Goal: Task Accomplishment & Management: Complete application form

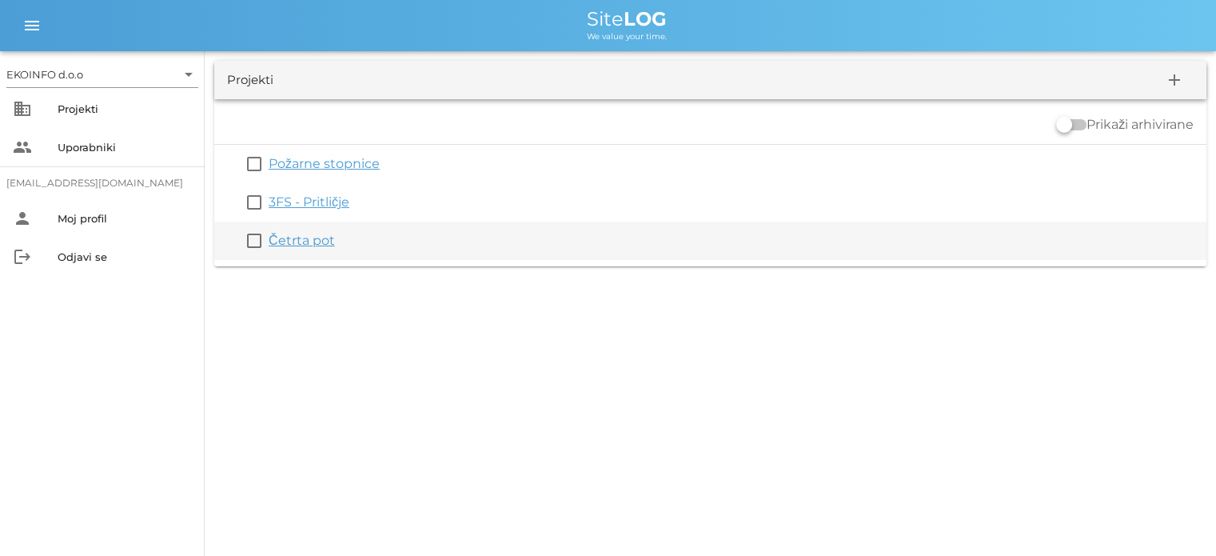
click at [294, 244] on link "Četrta pot" at bounding box center [302, 240] width 66 height 15
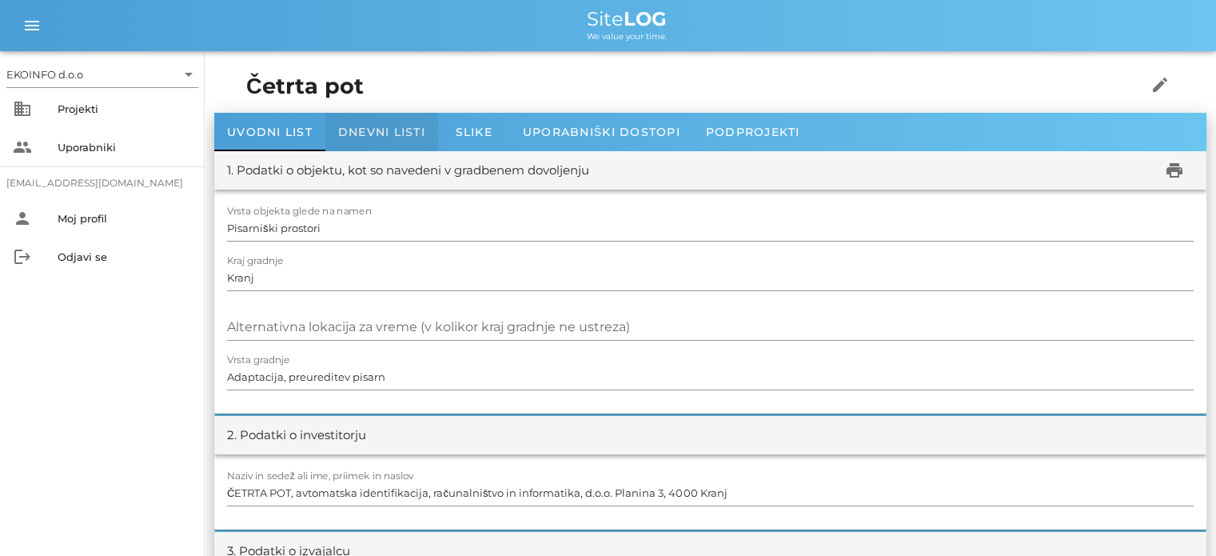
click at [363, 131] on span "Dnevni listi" at bounding box center [381, 132] width 87 height 14
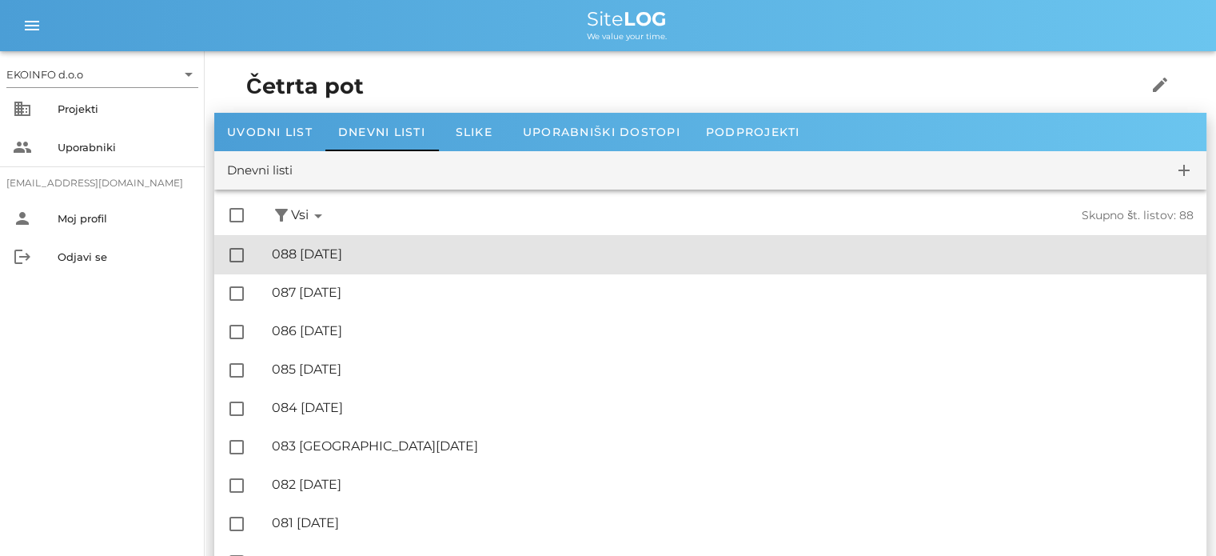
click at [378, 256] on div "🔏 088 [DATE]" at bounding box center [733, 253] width 922 height 15
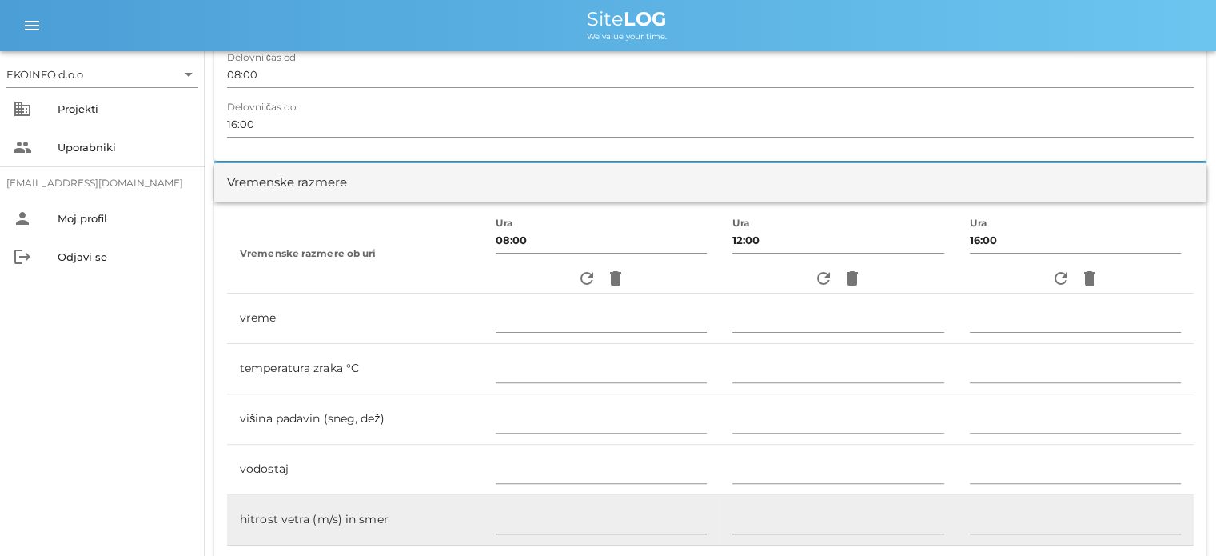
scroll to position [240, 0]
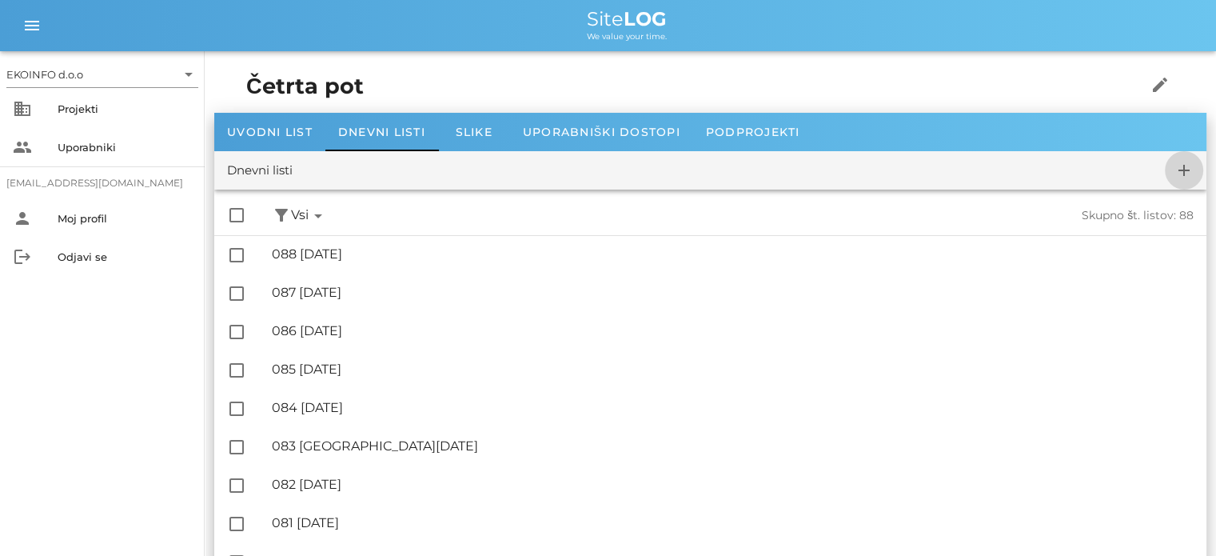
click at [1180, 173] on icon "add" at bounding box center [1183, 170] width 19 height 19
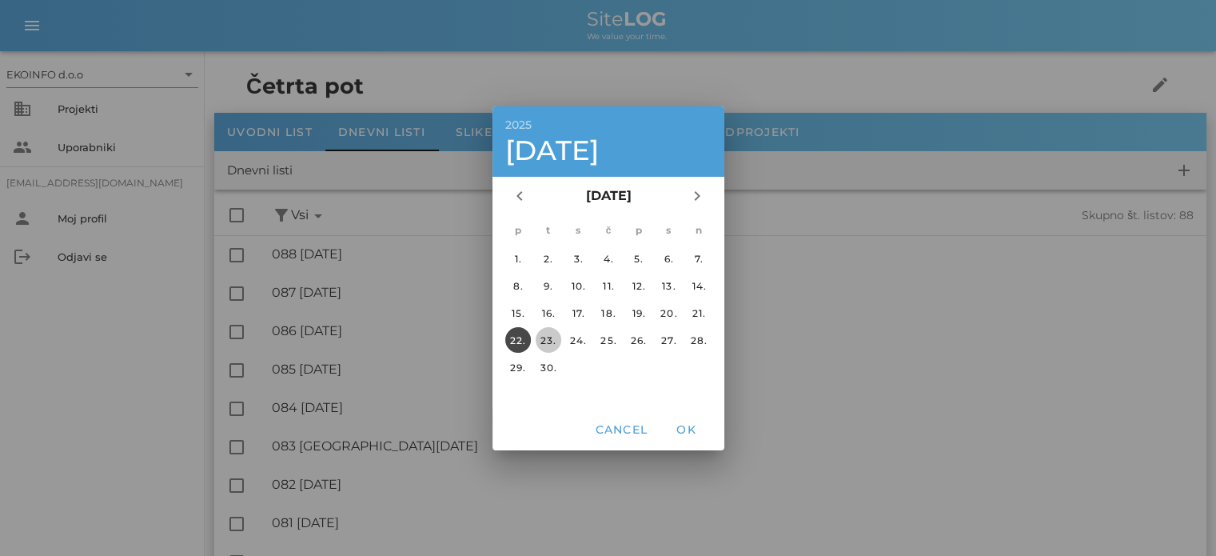
click at [548, 338] on div "23." at bounding box center [548, 339] width 26 height 12
click at [687, 434] on span "OK" at bounding box center [686, 429] width 38 height 14
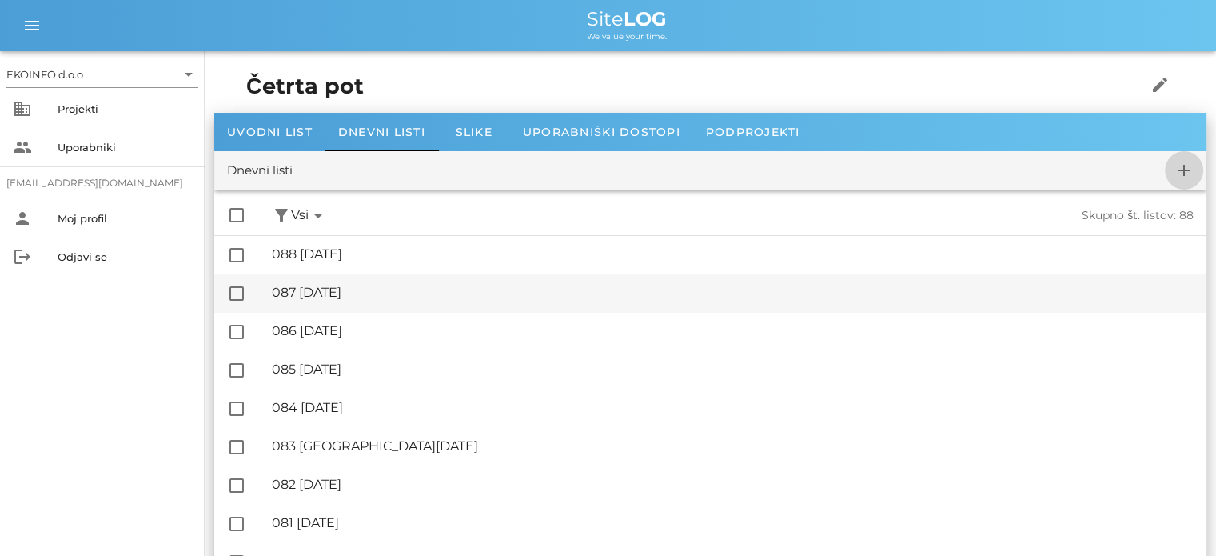
checkbox input "false"
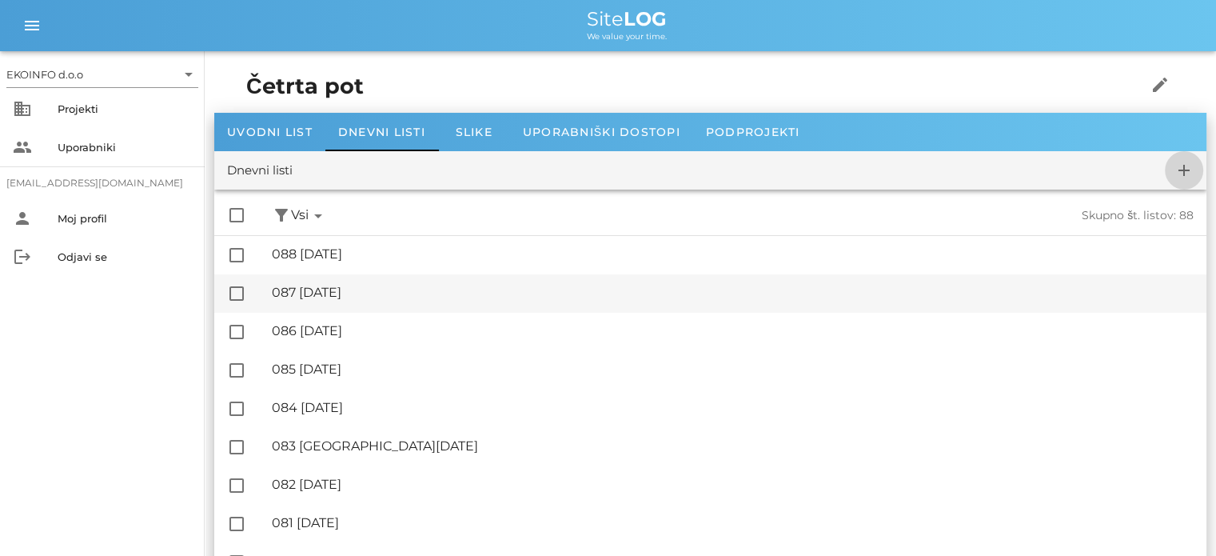
checkbox input "false"
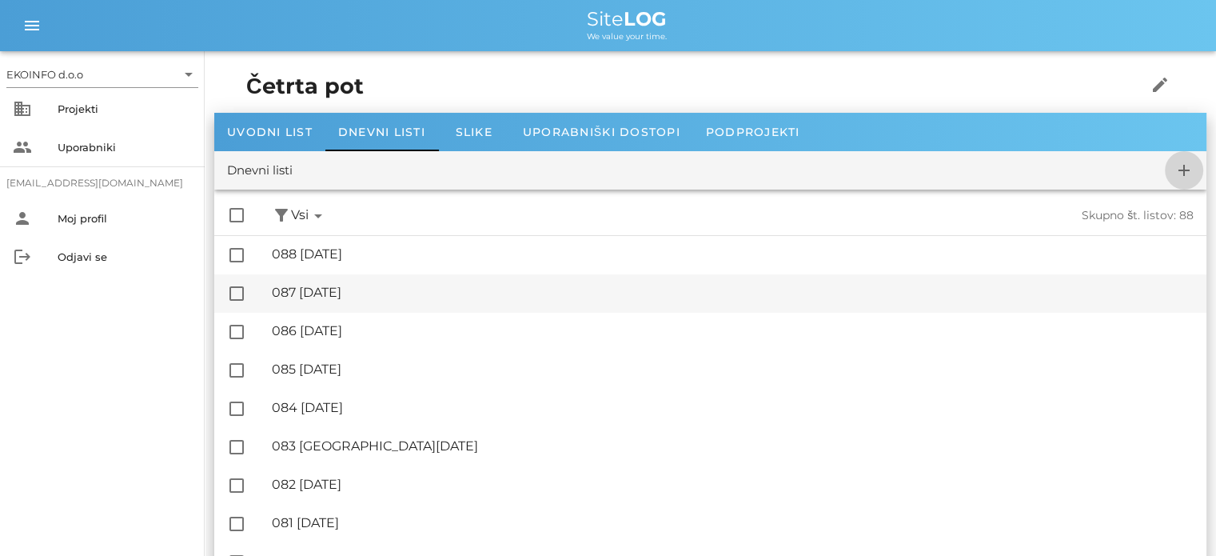
checkbox input "false"
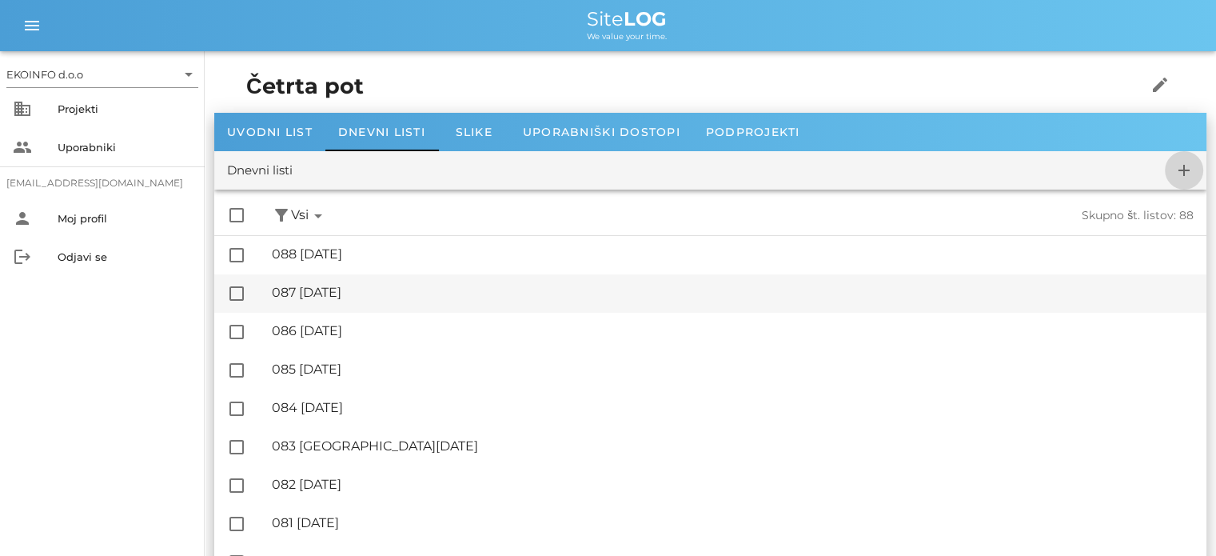
checkbox input "false"
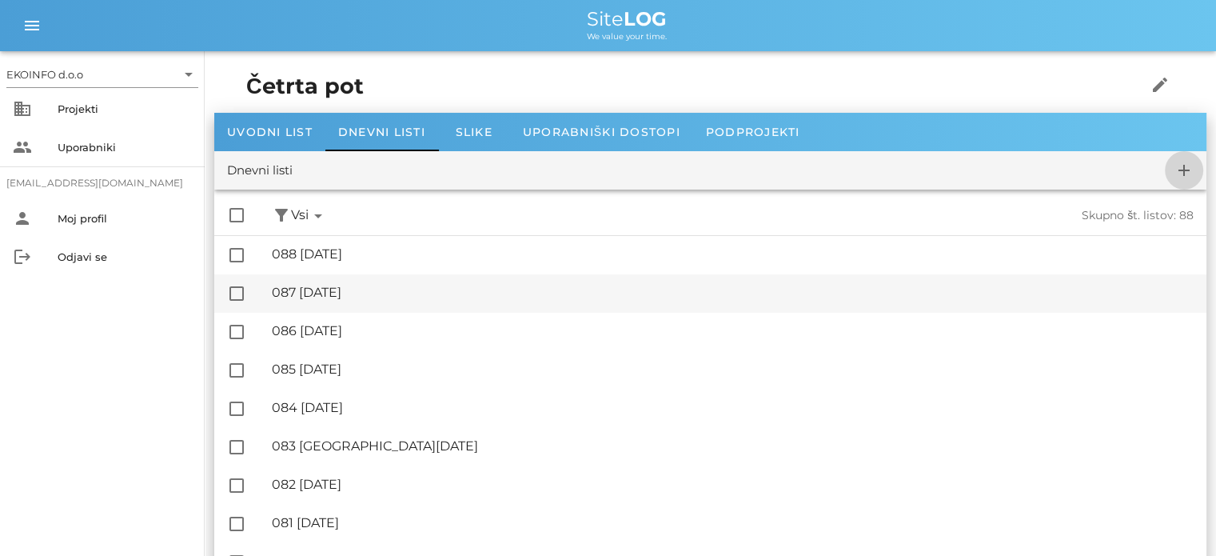
checkbox input "false"
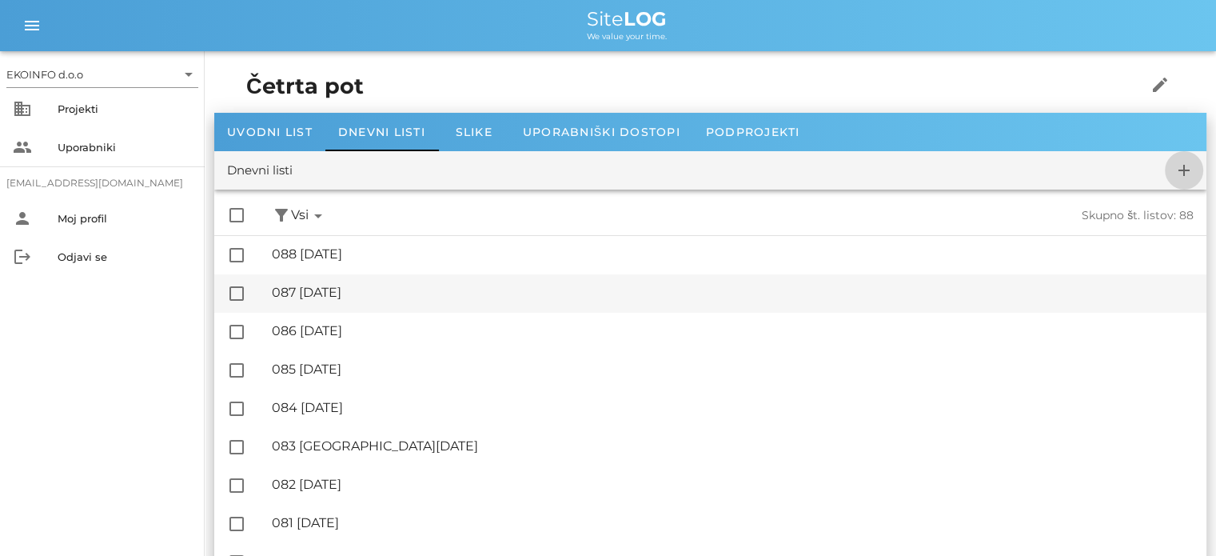
checkbox input "false"
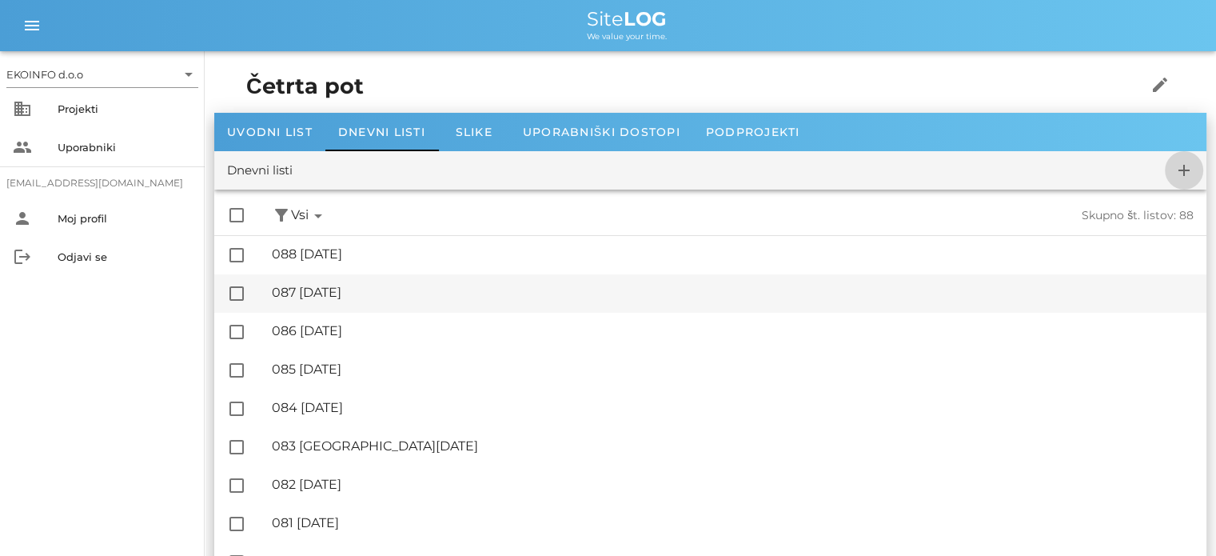
checkbox input "false"
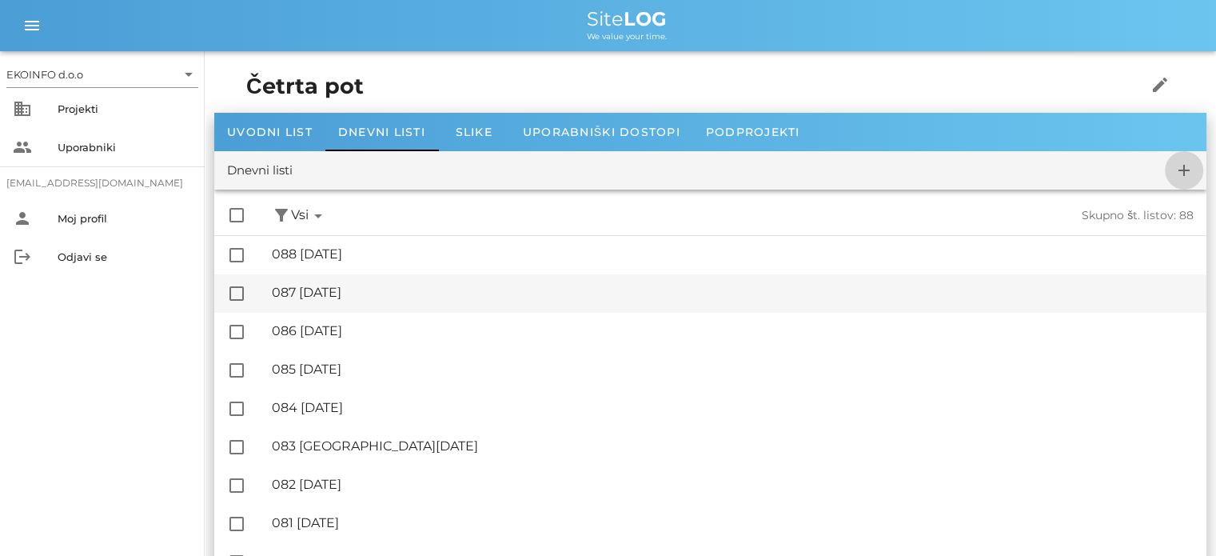
checkbox input "false"
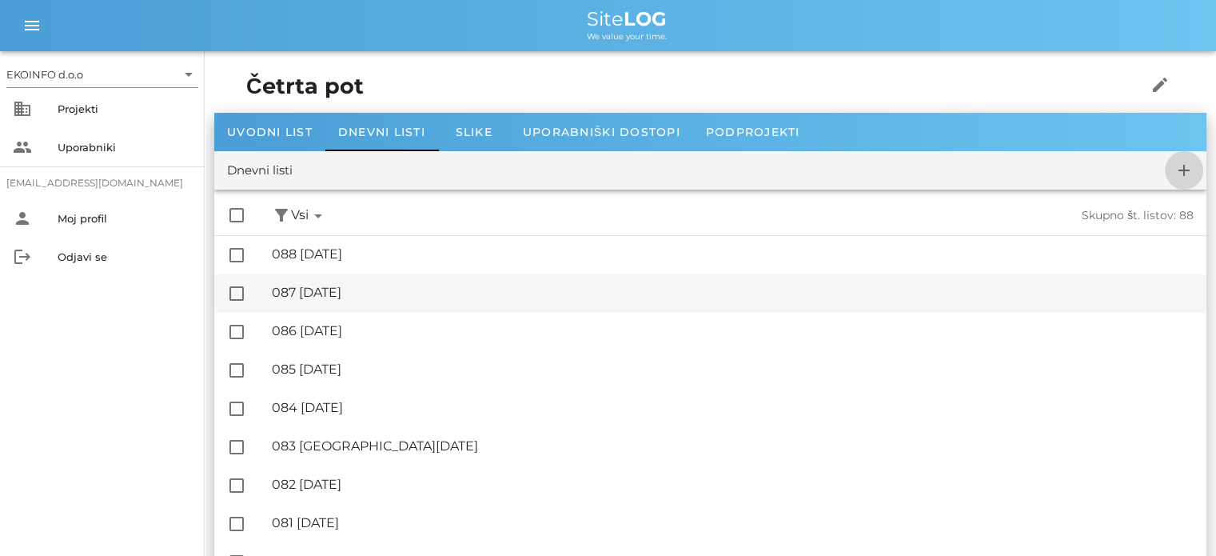
checkbox input "false"
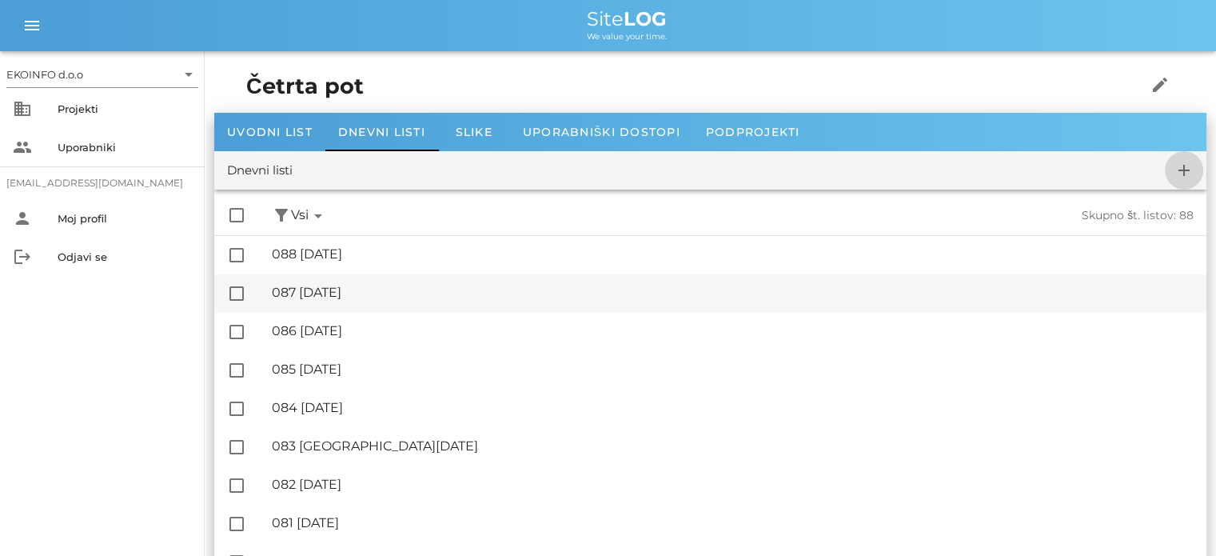
checkbox input "false"
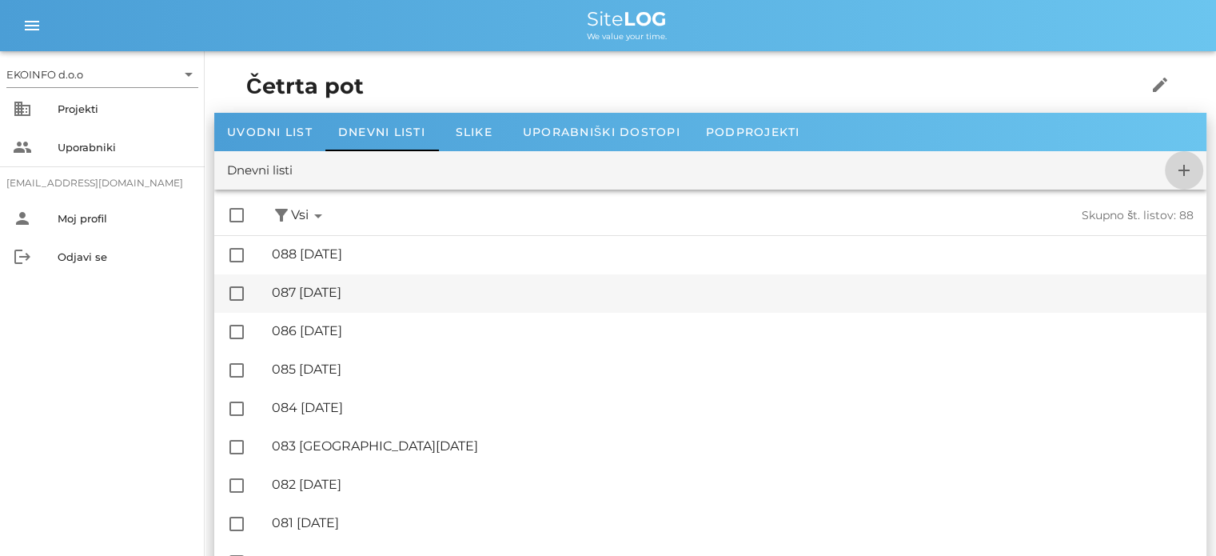
checkbox input "false"
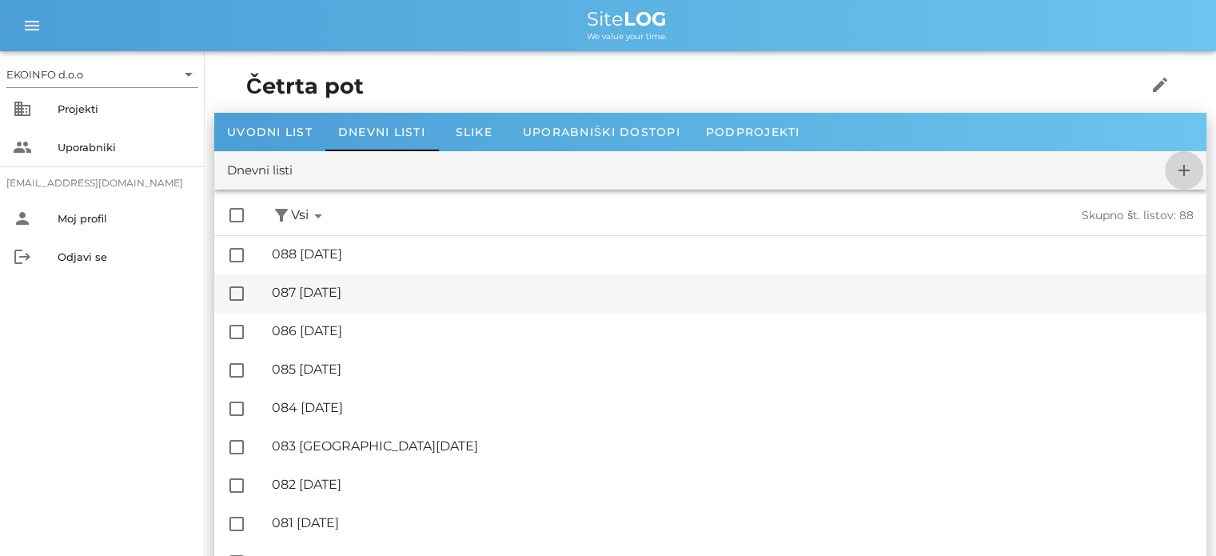
checkbox input "false"
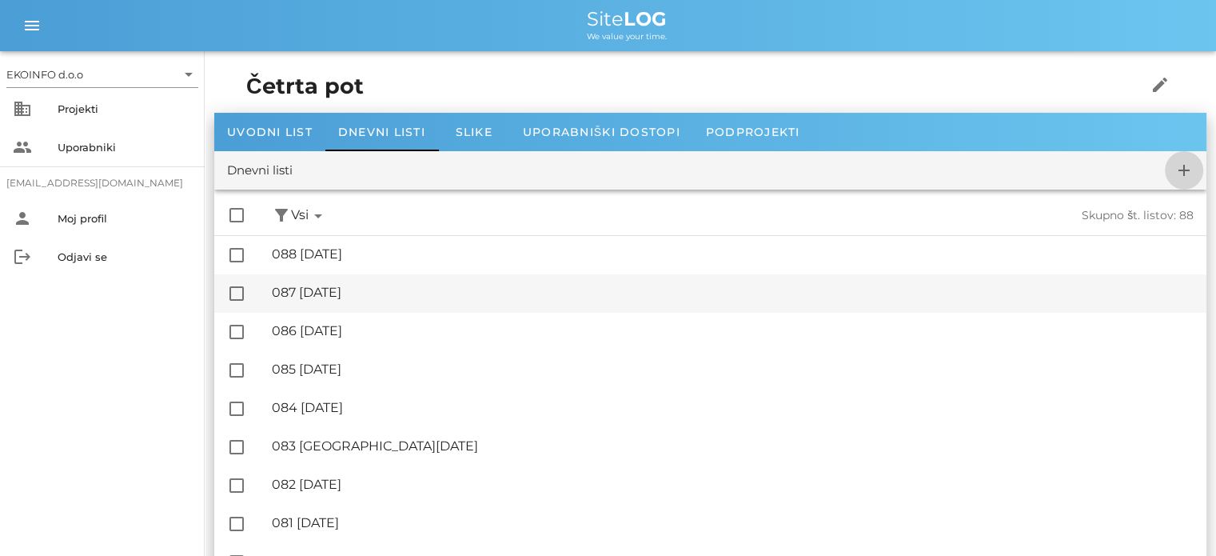
checkbox input "false"
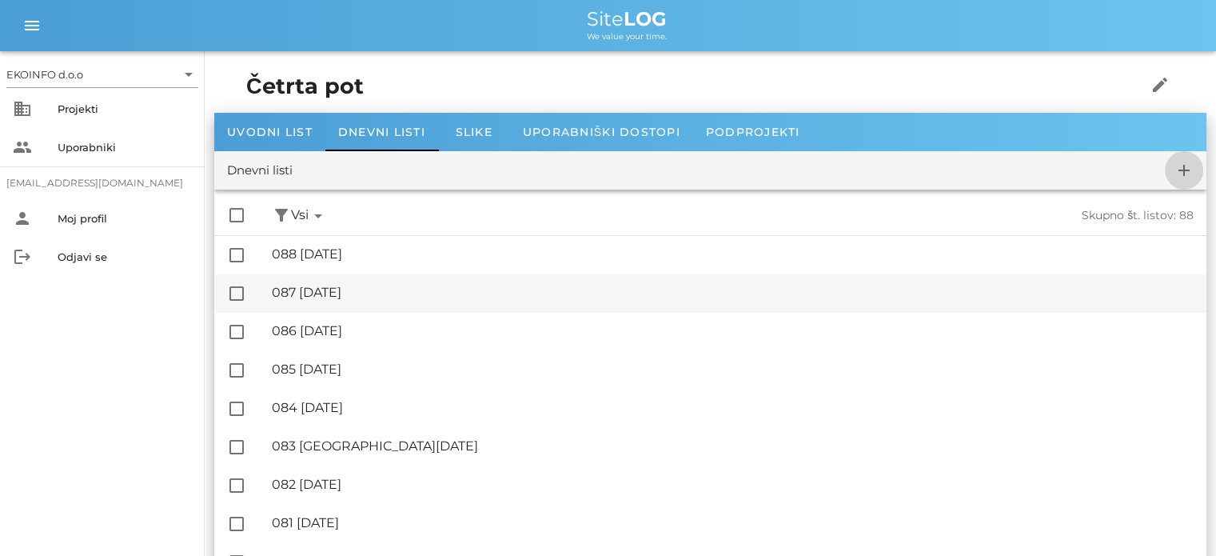
checkbox input "false"
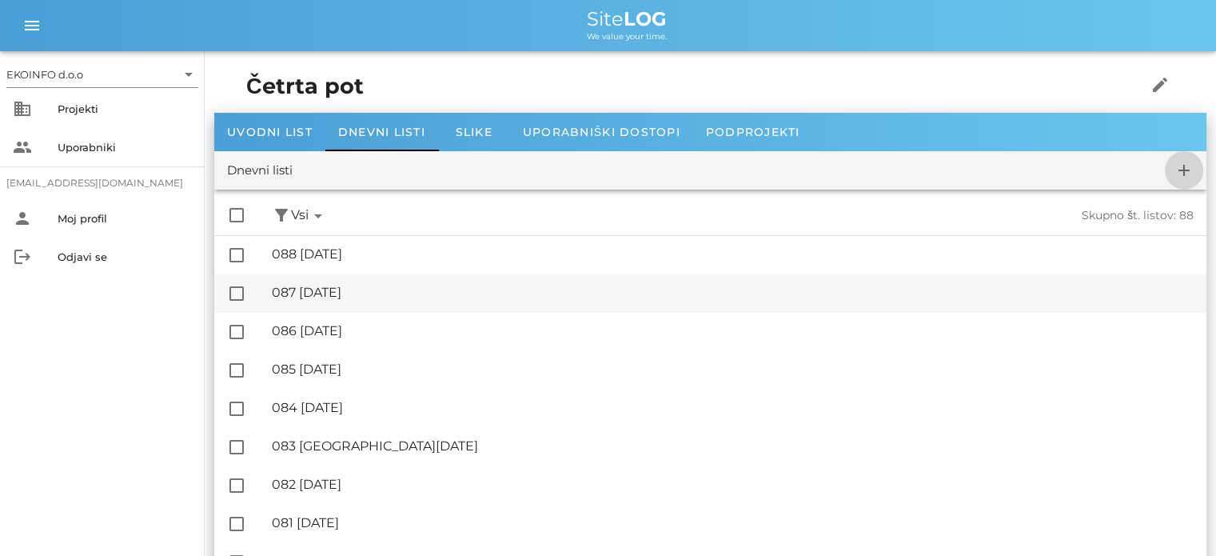
checkbox input "false"
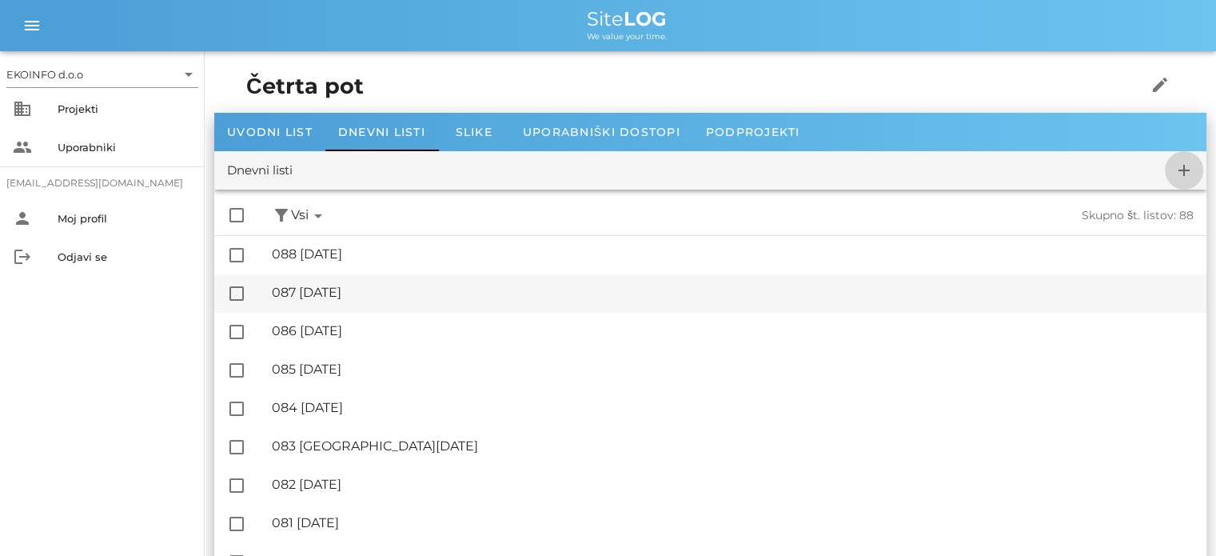
checkbox input "false"
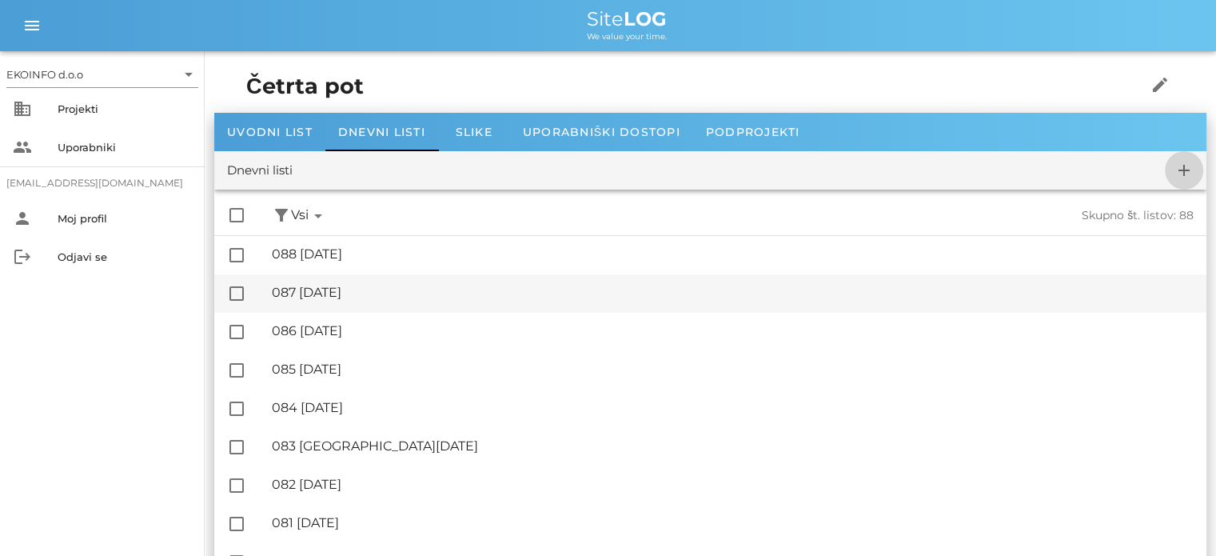
checkbox input "false"
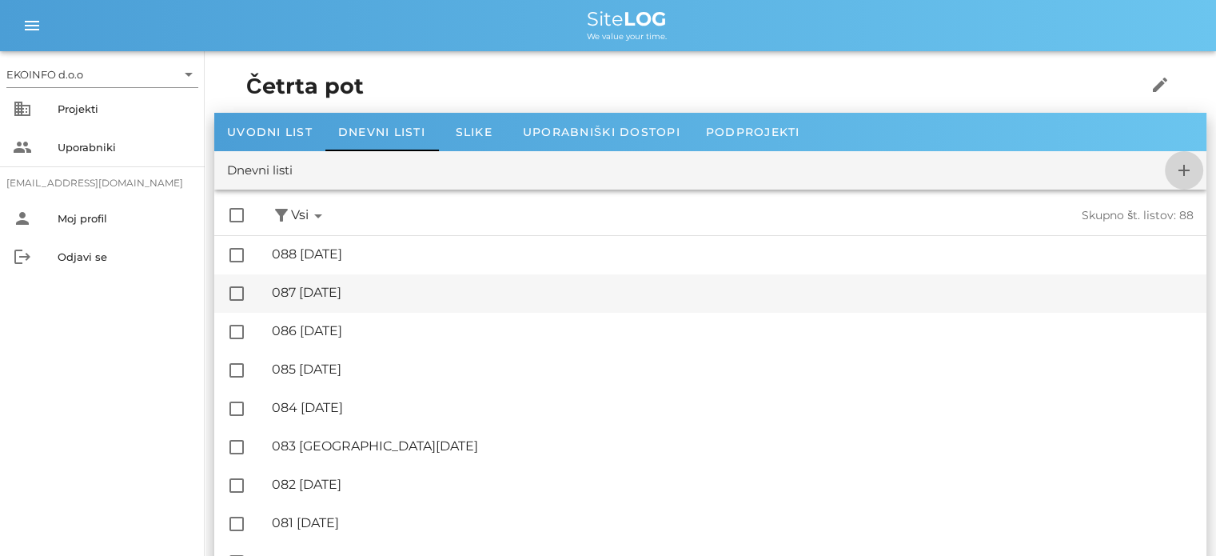
checkbox input "false"
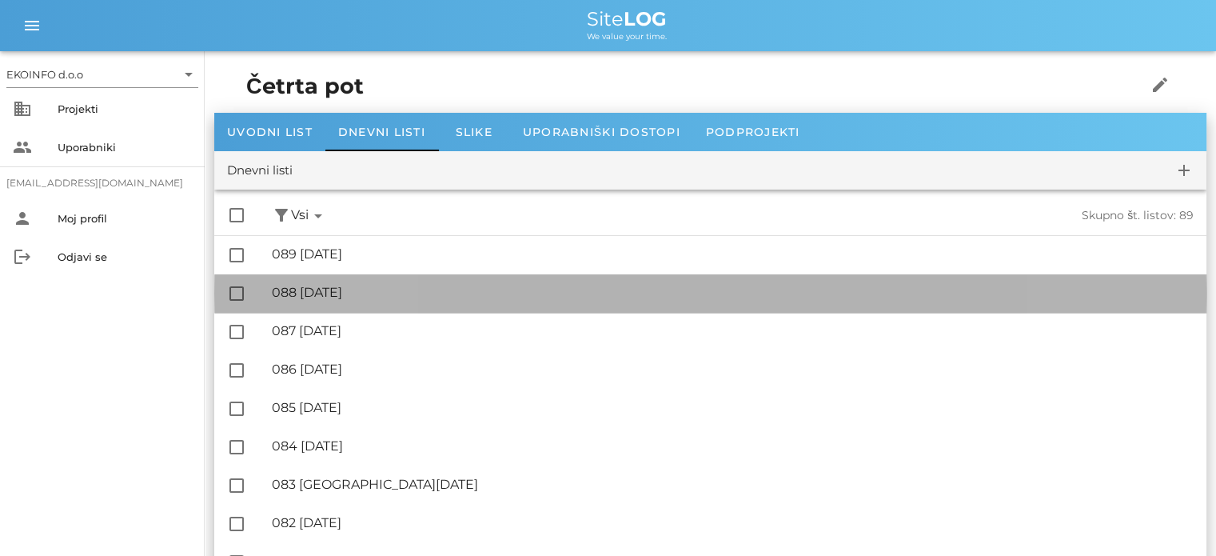
click at [368, 294] on div "🔏 088 [DATE]" at bounding box center [733, 292] width 922 height 15
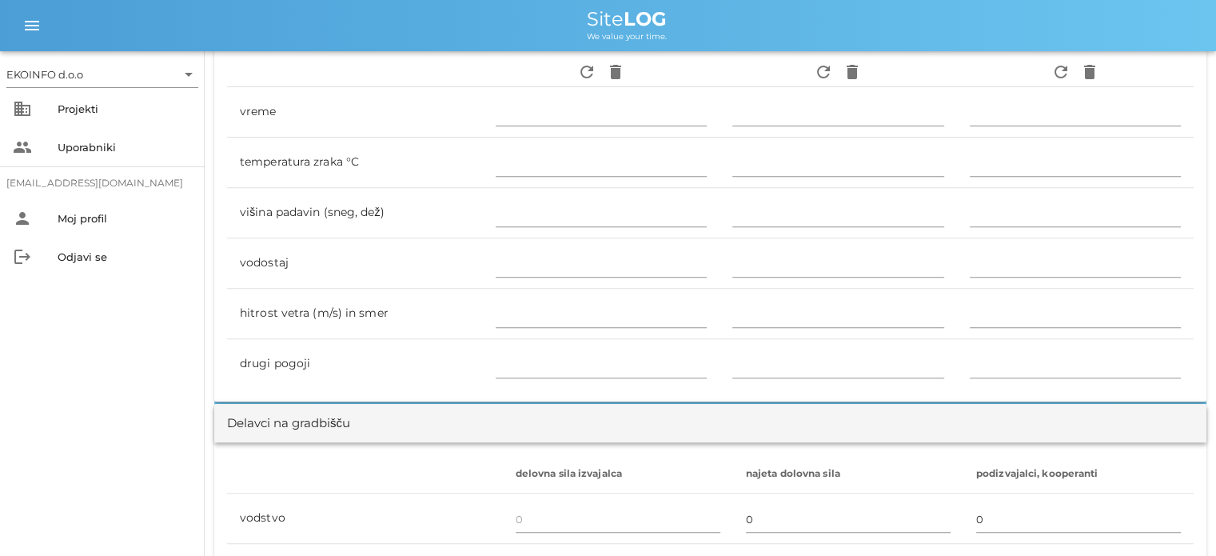
scroll to position [719, 0]
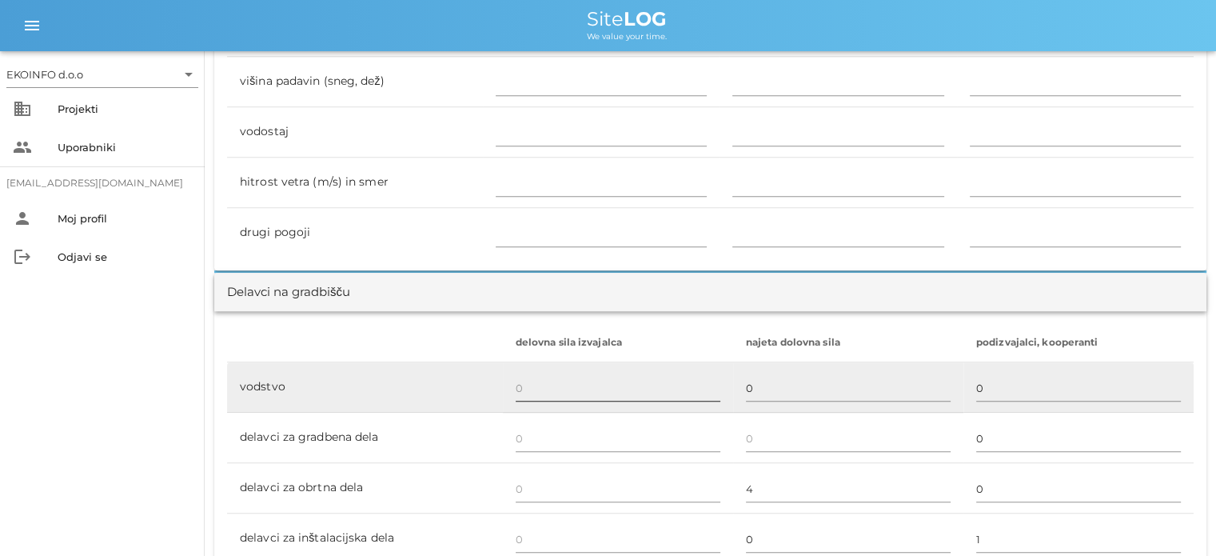
click at [537, 392] on input "text" at bounding box center [618, 388] width 205 height 26
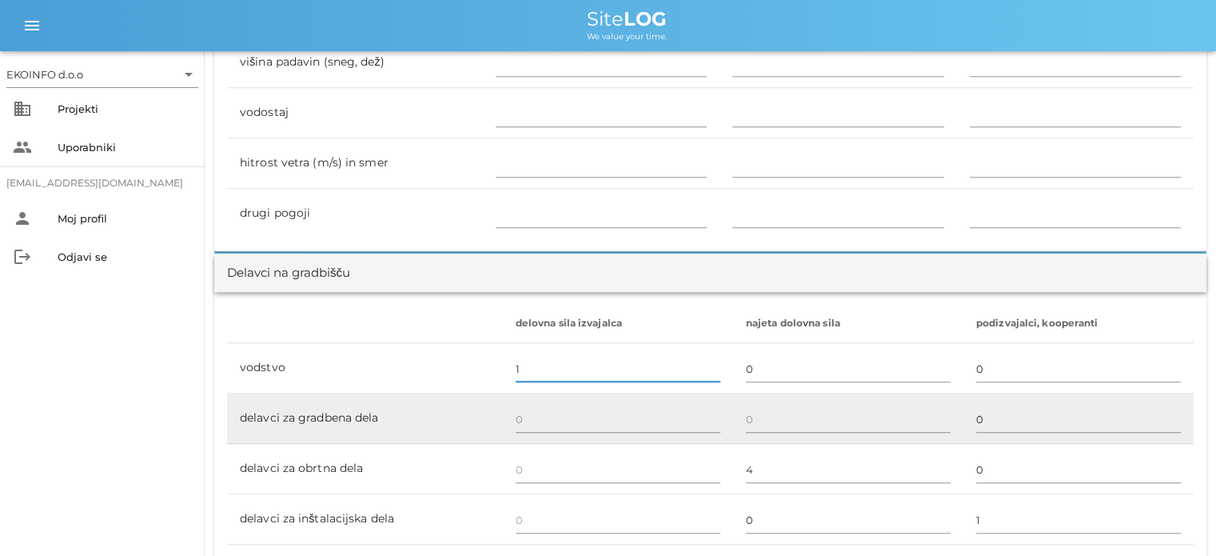
scroll to position [879, 0]
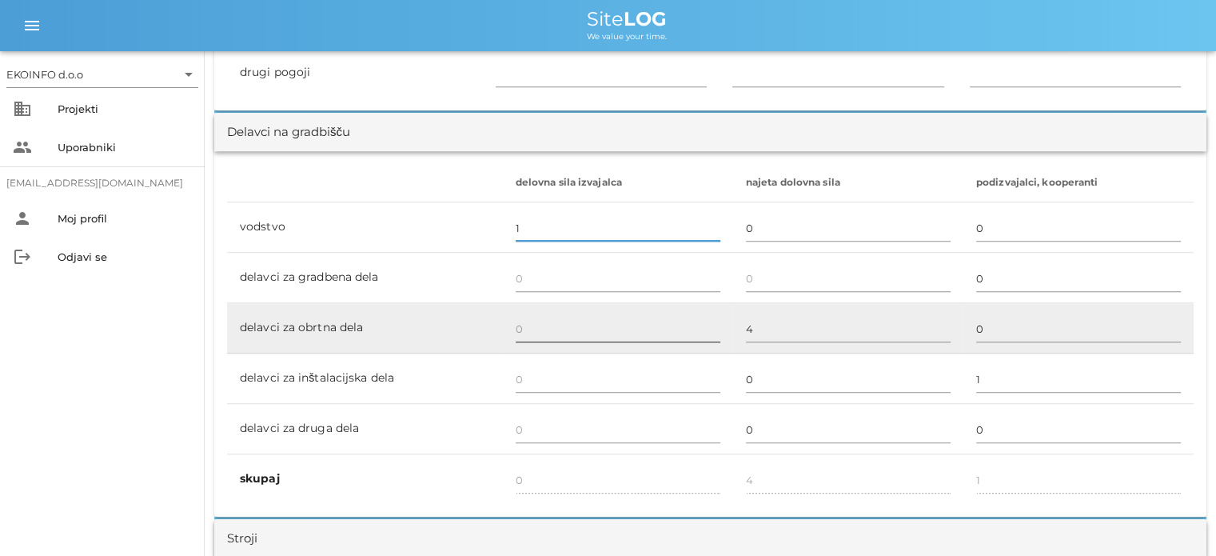
type input "1"
click at [517, 325] on input "text" at bounding box center [618, 329] width 205 height 26
type input "1"
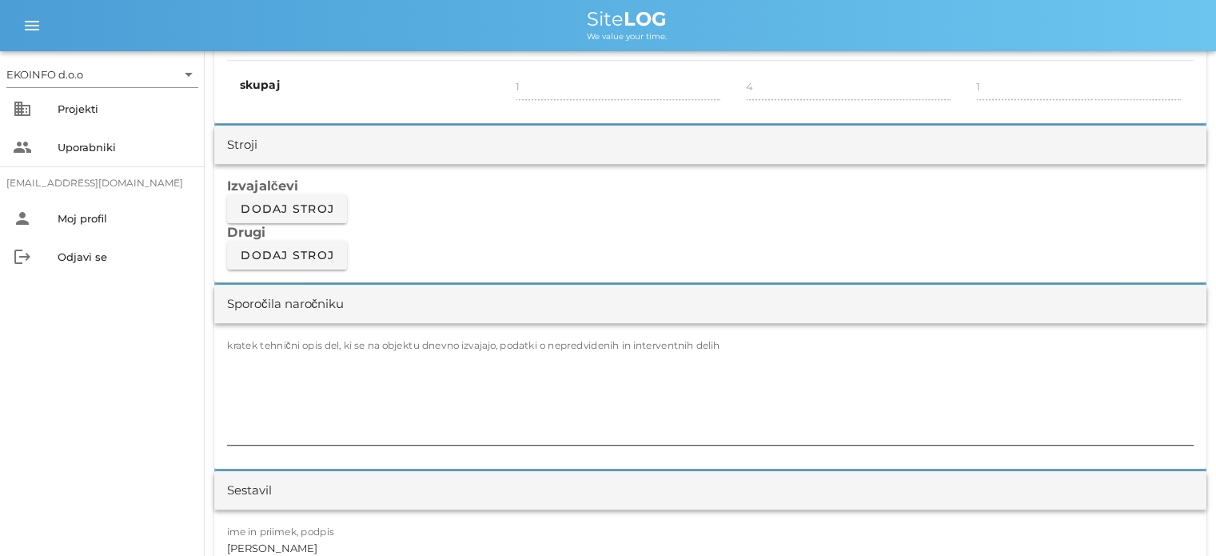
scroll to position [1279, 0]
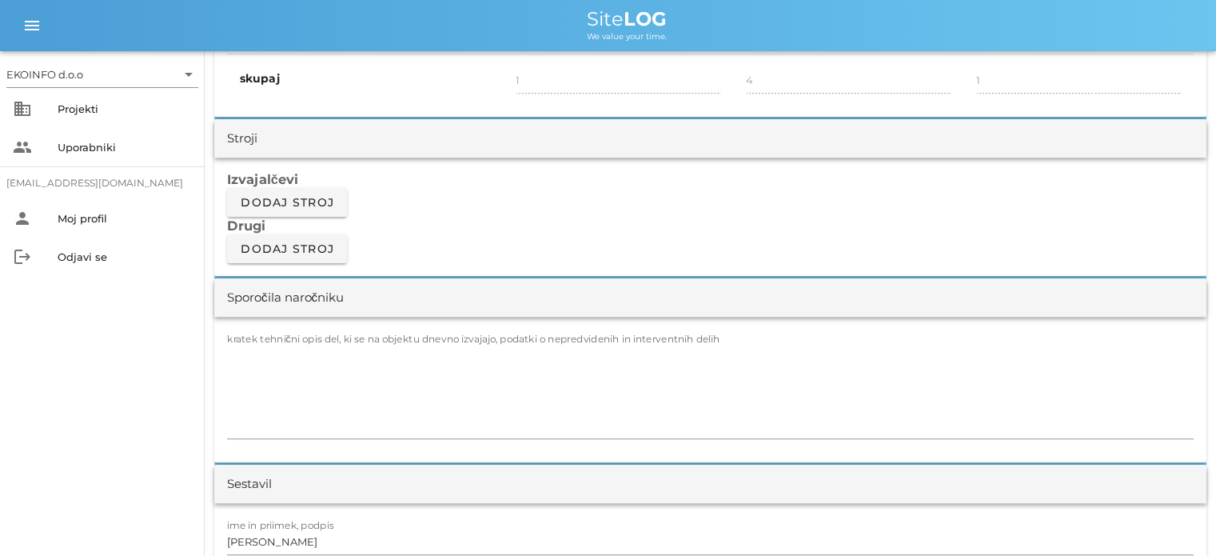
type input "1"
type input "2"
click at [253, 325] on div "kratek tehnični opis del, ki se na objektu dnevno izvajajo, podatki o nepredvid…" at bounding box center [710, 389] width 992 height 145
click at [248, 336] on label "kratek tehnični opis del, ki se na objektu dnevno izvajajo, podatki o nepredvid…" at bounding box center [473, 339] width 493 height 12
click at [248, 342] on textarea "kratek tehnični opis del, ki se na objektu dnevno izvajajo, podatki o nepredvid…" at bounding box center [710, 390] width 966 height 96
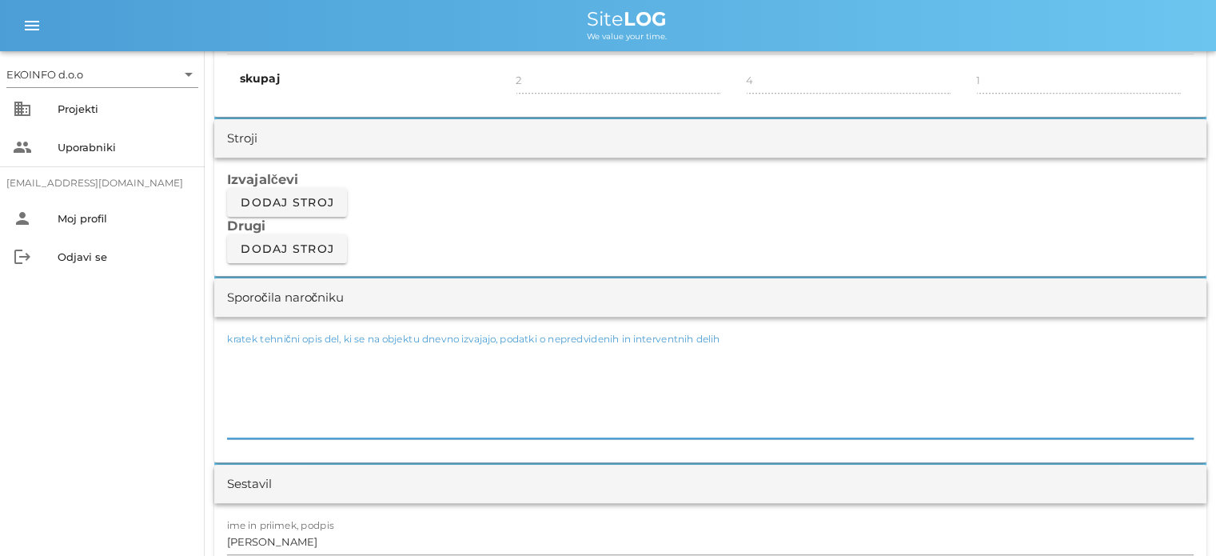
click at [246, 348] on textarea "kratek tehnični opis del, ki se na objektu dnevno izvajajo, podatki o nepredvid…" at bounding box center [710, 390] width 966 height 96
click at [233, 352] on textarea "- aključevanja" at bounding box center [710, 390] width 966 height 96
click at [305, 353] on textarea "- zaključevanja" at bounding box center [710, 390] width 966 height 96
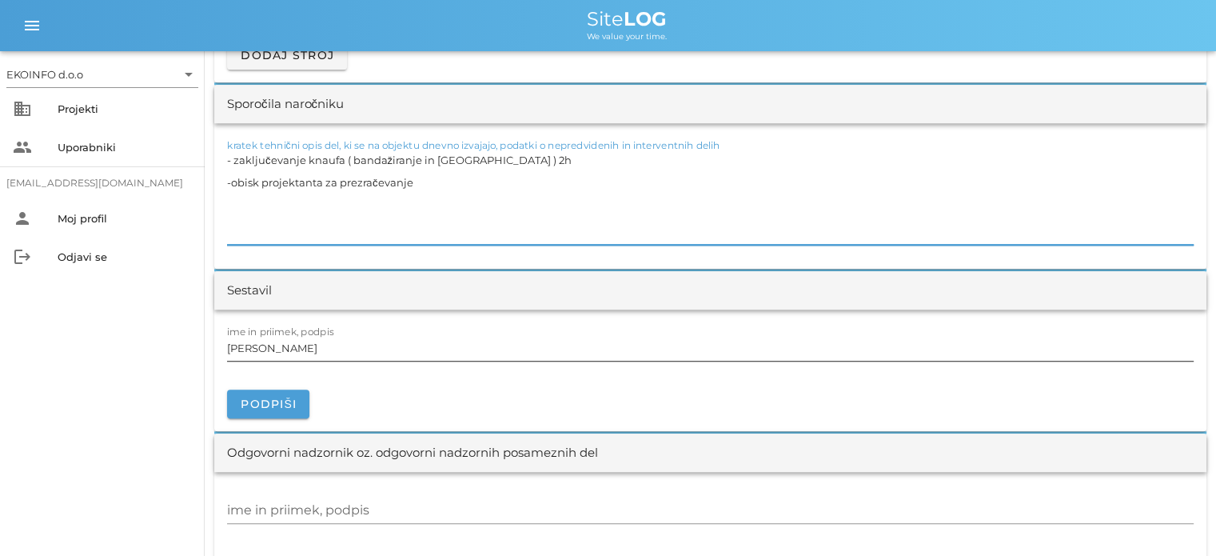
scroll to position [1519, 0]
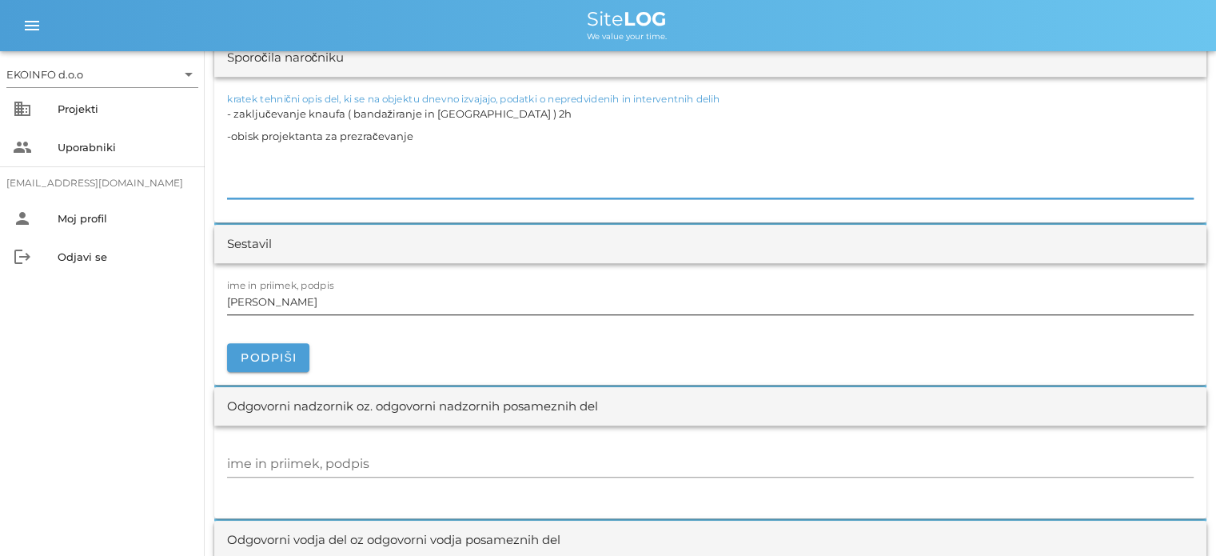
click at [300, 298] on input "[PERSON_NAME]" at bounding box center [710, 302] width 966 height 26
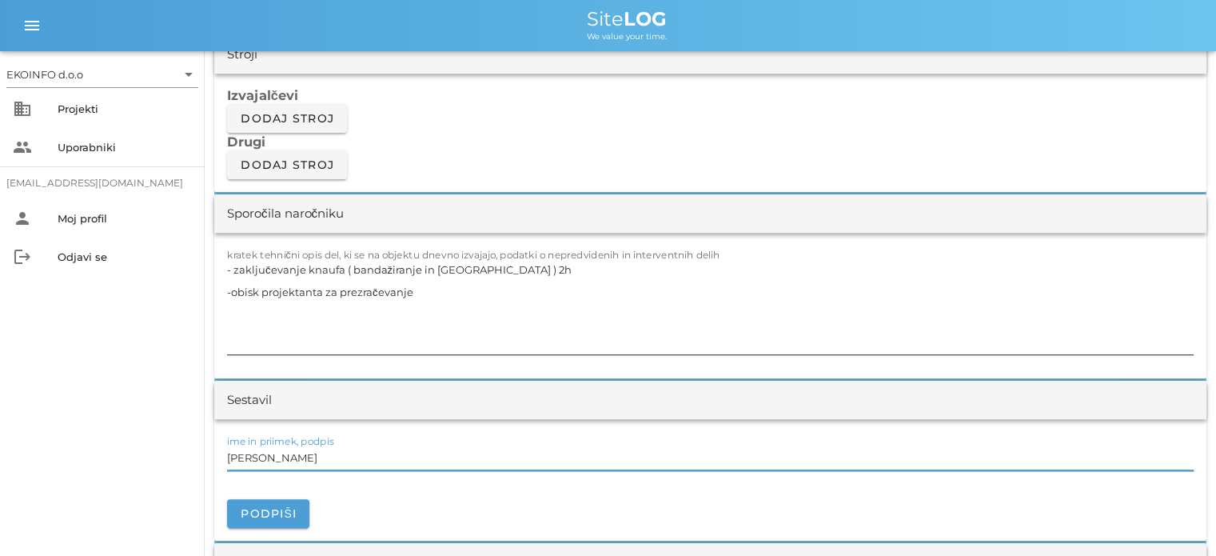
scroll to position [1359, 0]
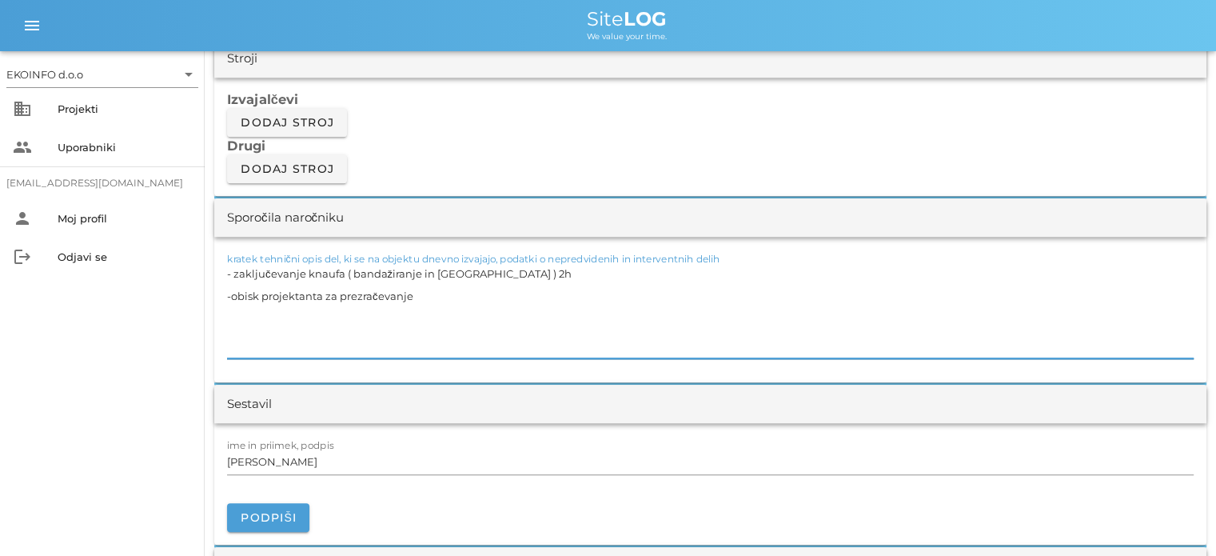
drag, startPoint x: 476, startPoint y: 273, endPoint x: 236, endPoint y: 272, distance: 240.6
click at [236, 272] on textarea "- zaključevanje knaufa ( bandažiranje in [GEOGRAPHIC_DATA] ) 2h -obisk projekta…" at bounding box center [710, 310] width 966 height 96
drag, startPoint x: 414, startPoint y: 294, endPoint x: 233, endPoint y: 299, distance: 180.7
click at [233, 299] on textarea "- zaključevanje knaufa ( bandažiranje in [GEOGRAPHIC_DATA] ) 2h -obisk projekta…" at bounding box center [710, 310] width 966 height 96
click at [421, 294] on textarea "- zaključevanje knaufa ( bandažiranje in [GEOGRAPHIC_DATA] ) 2h -obisk projekta…" at bounding box center [710, 310] width 966 height 96
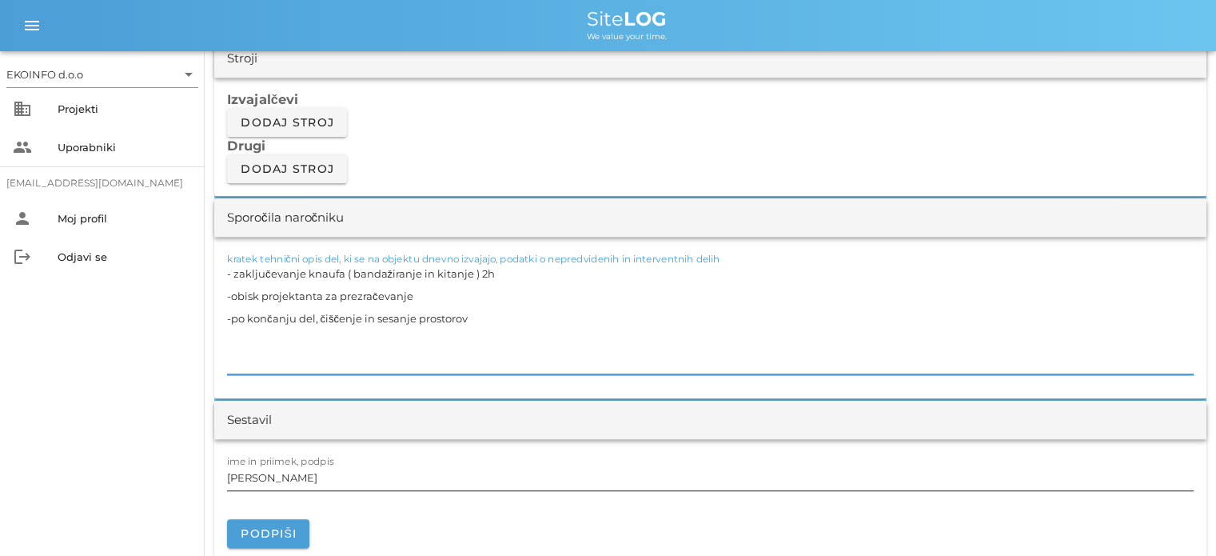
click at [301, 476] on input "[PERSON_NAME]" at bounding box center [710, 477] width 966 height 26
click at [419, 293] on textarea "- zaključevanje knaufa ( bandažiranje in kitanje ) 2h -obisk projektanta za pre…" at bounding box center [710, 318] width 966 height 112
type textarea "- zaključevanje knaufa ( bandažiranje in [GEOGRAPHIC_DATA] ) 2h -obisk projekta…"
click at [300, 480] on input "[PERSON_NAME]" at bounding box center [710, 477] width 966 height 26
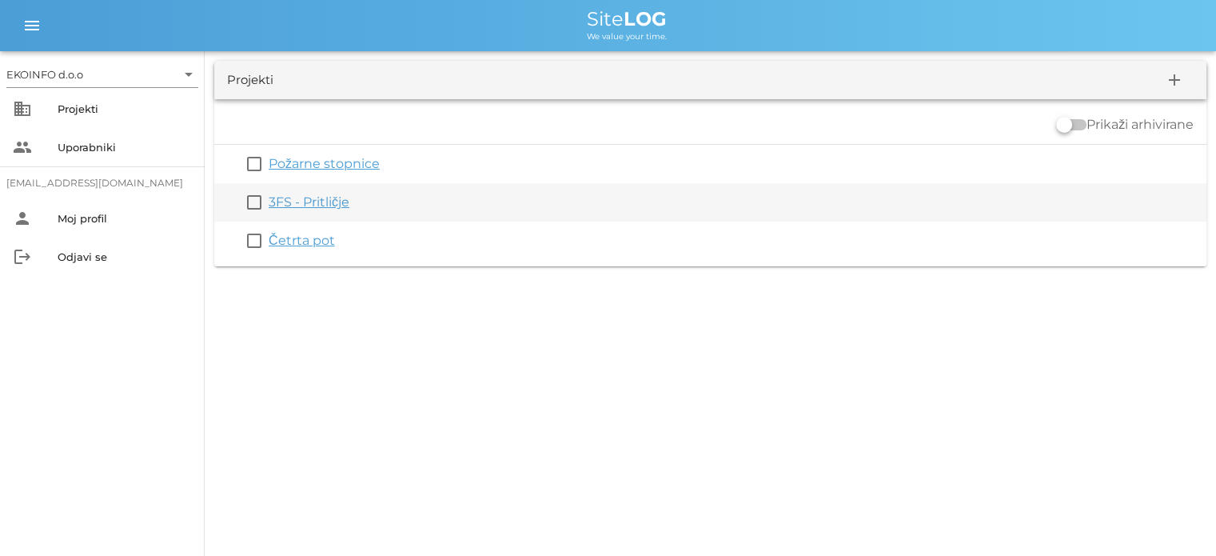
click at [313, 207] on link "3FS - Pritličje" at bounding box center [309, 201] width 81 height 15
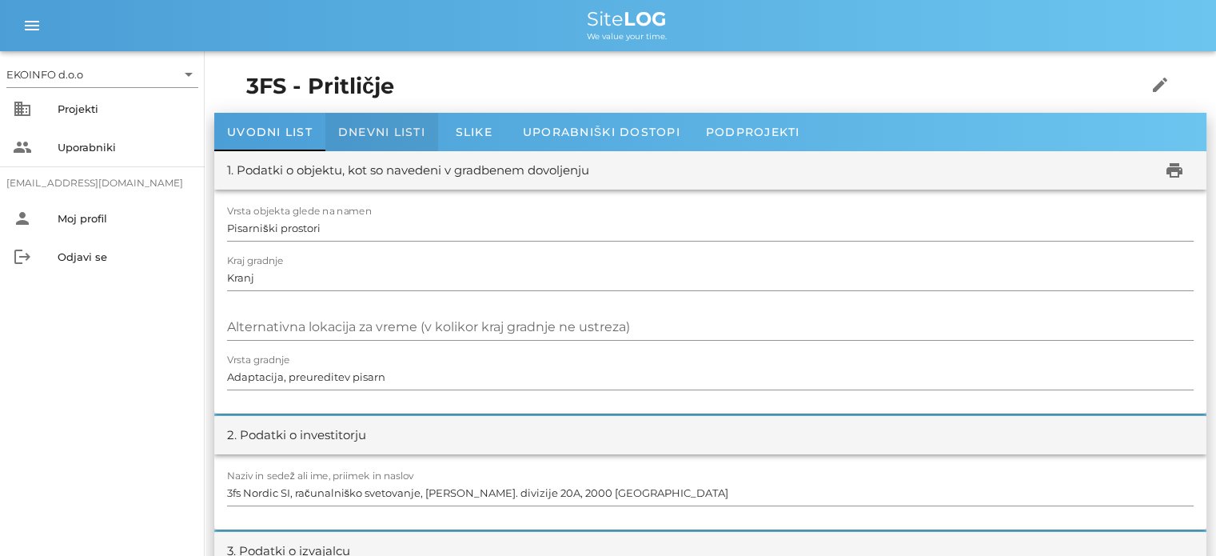
click at [364, 136] on span "Dnevni listi" at bounding box center [381, 132] width 87 height 14
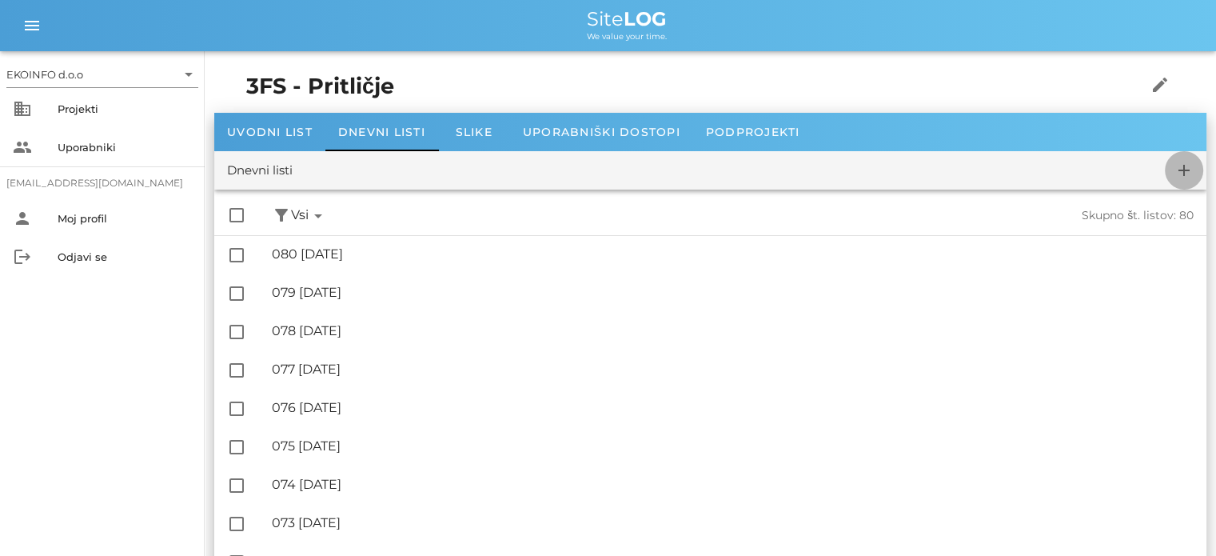
click at [1182, 175] on icon "add" at bounding box center [1183, 170] width 19 height 19
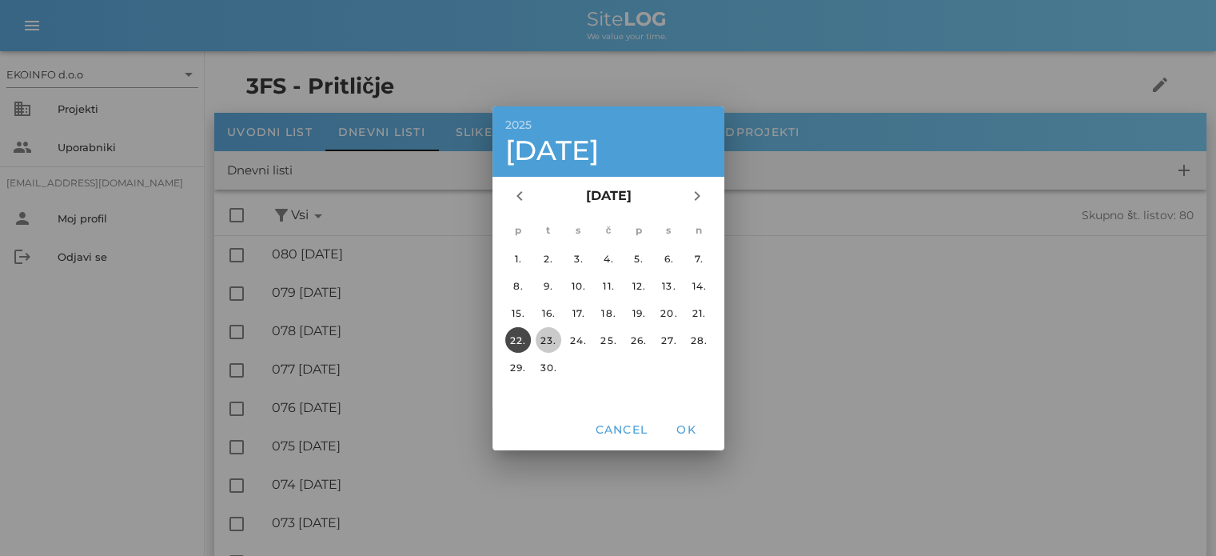
click at [548, 339] on div "23." at bounding box center [548, 339] width 26 height 12
click at [682, 431] on span "OK" at bounding box center [686, 429] width 38 height 14
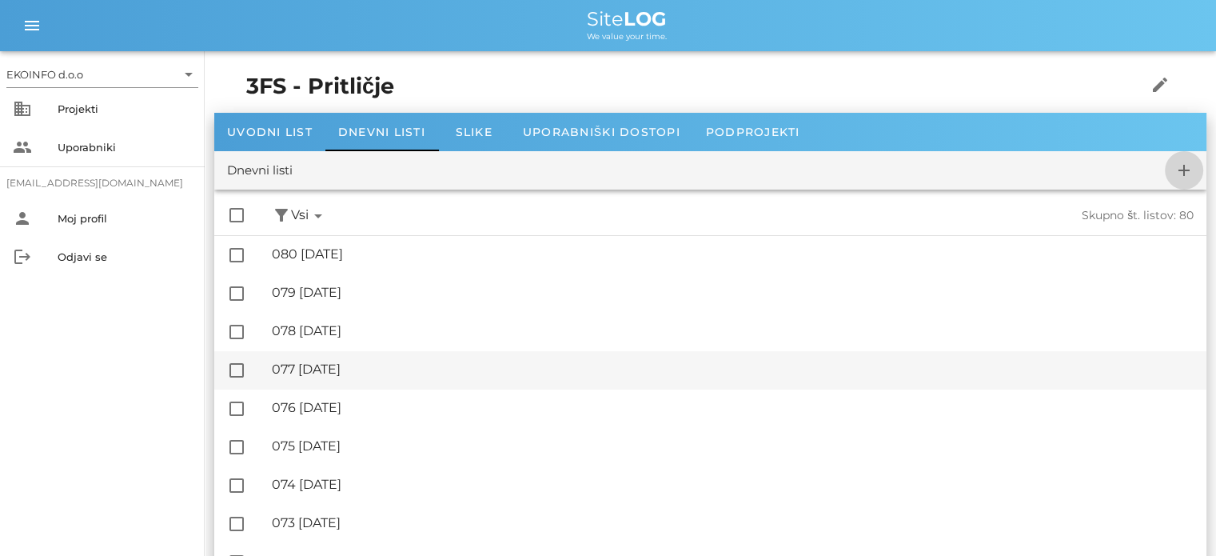
checkbox input "false"
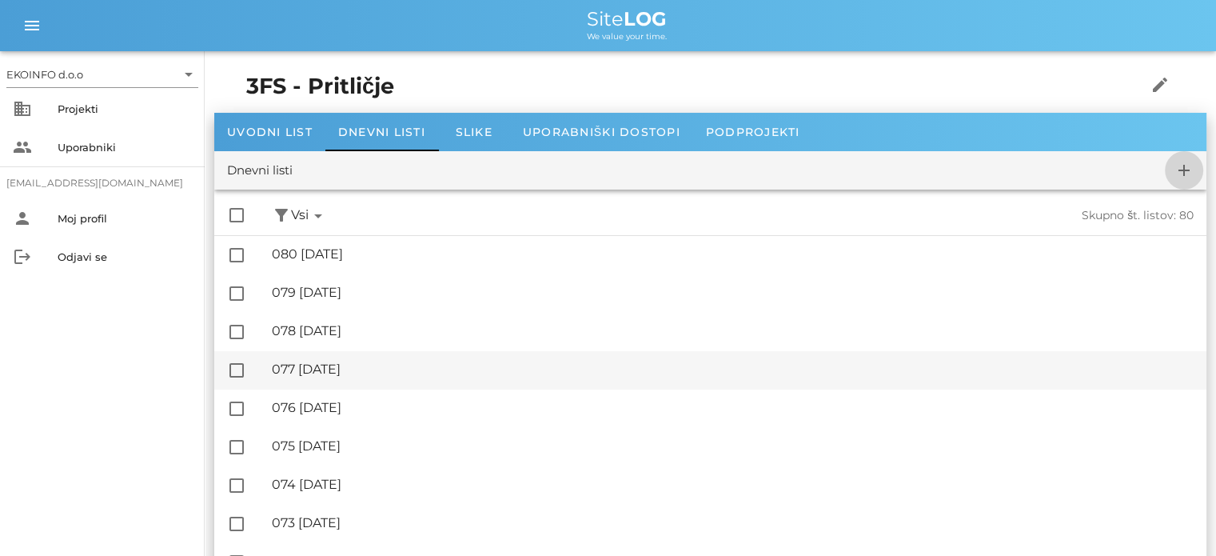
checkbox input "false"
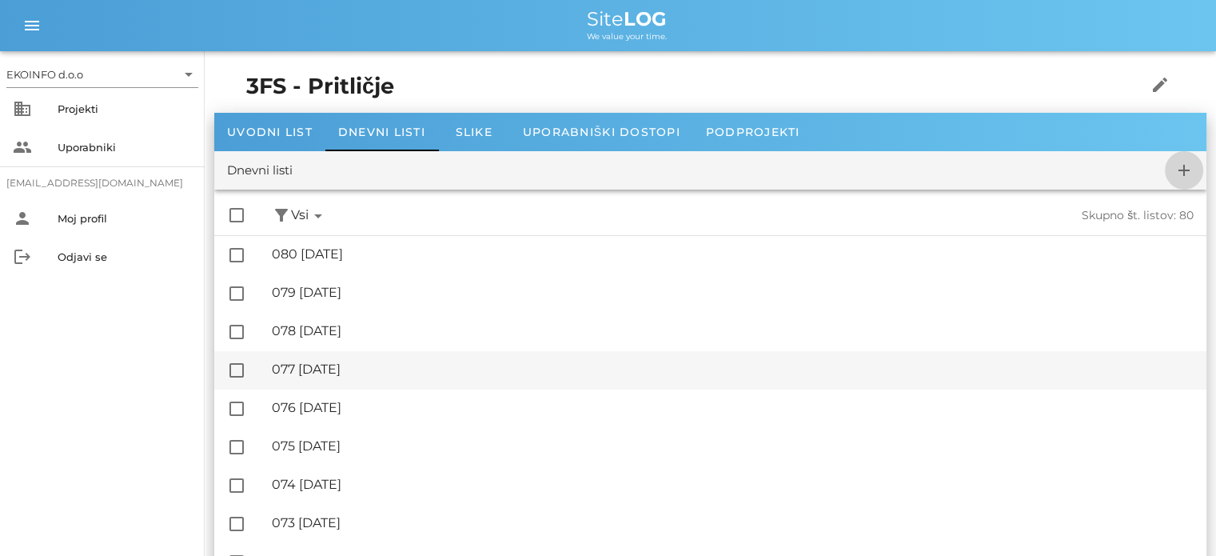
checkbox input "false"
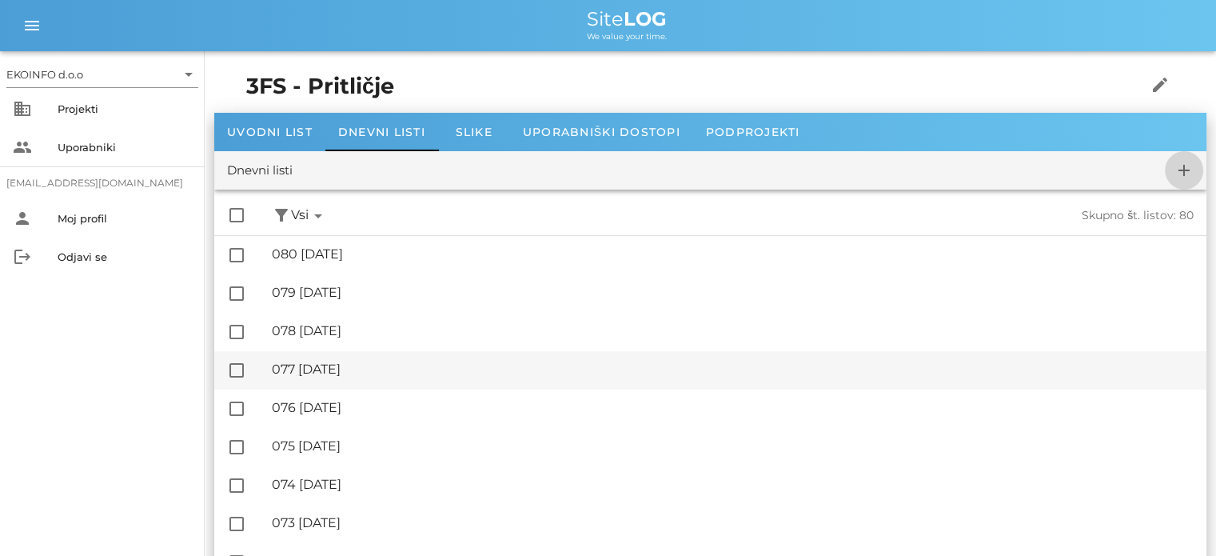
checkbox input "false"
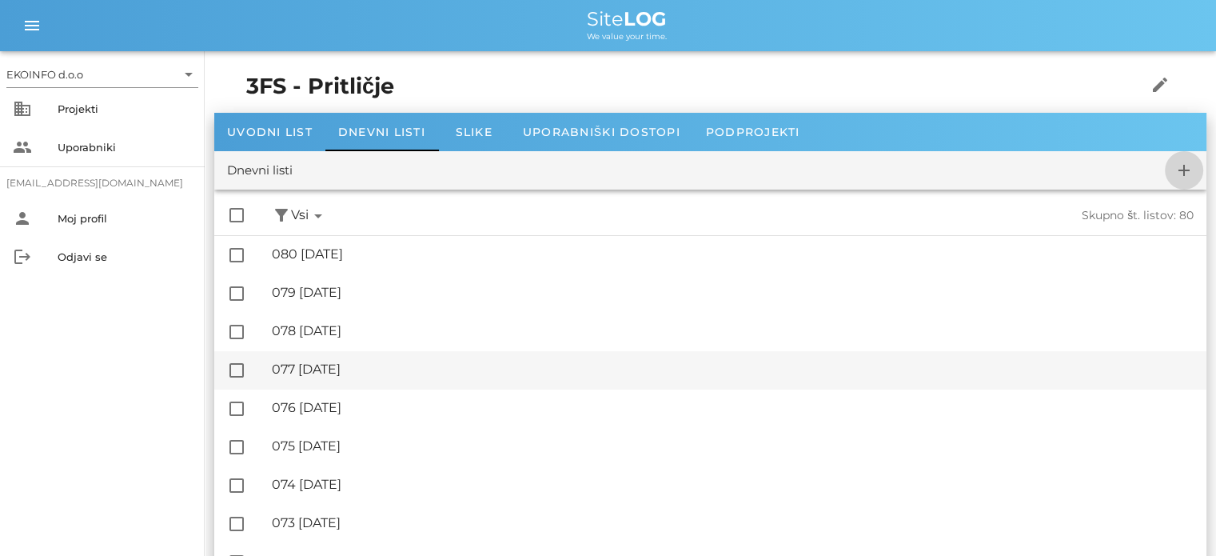
checkbox input "false"
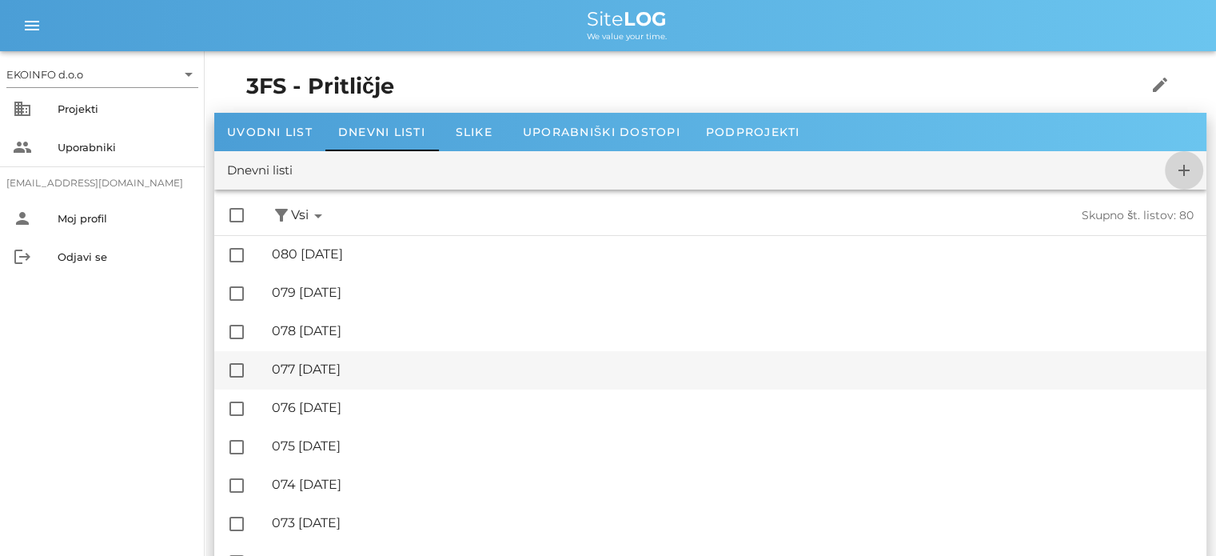
checkbox input "false"
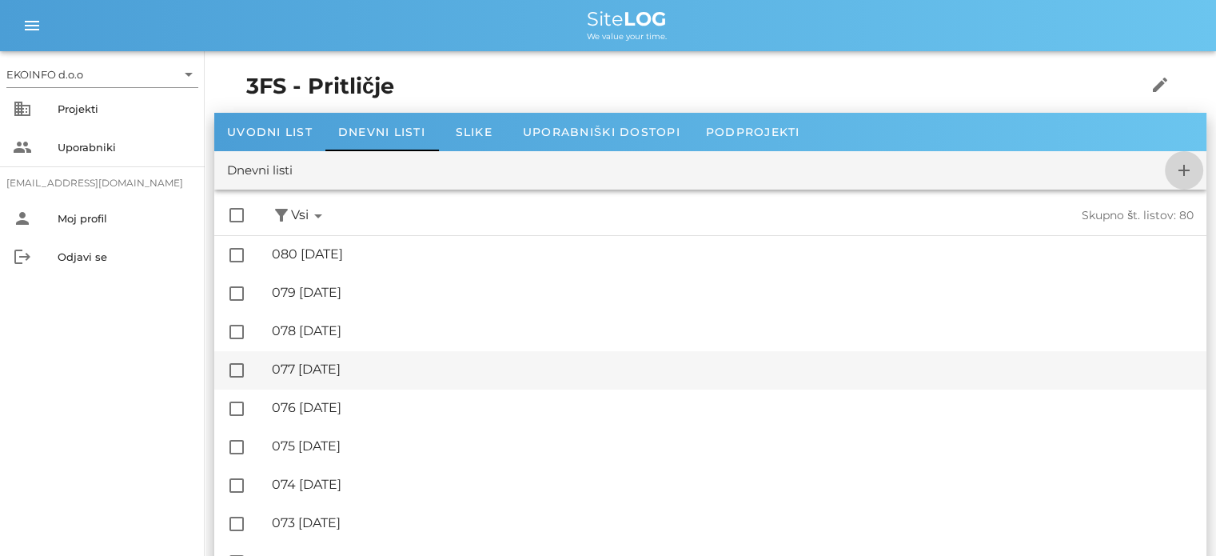
checkbox input "false"
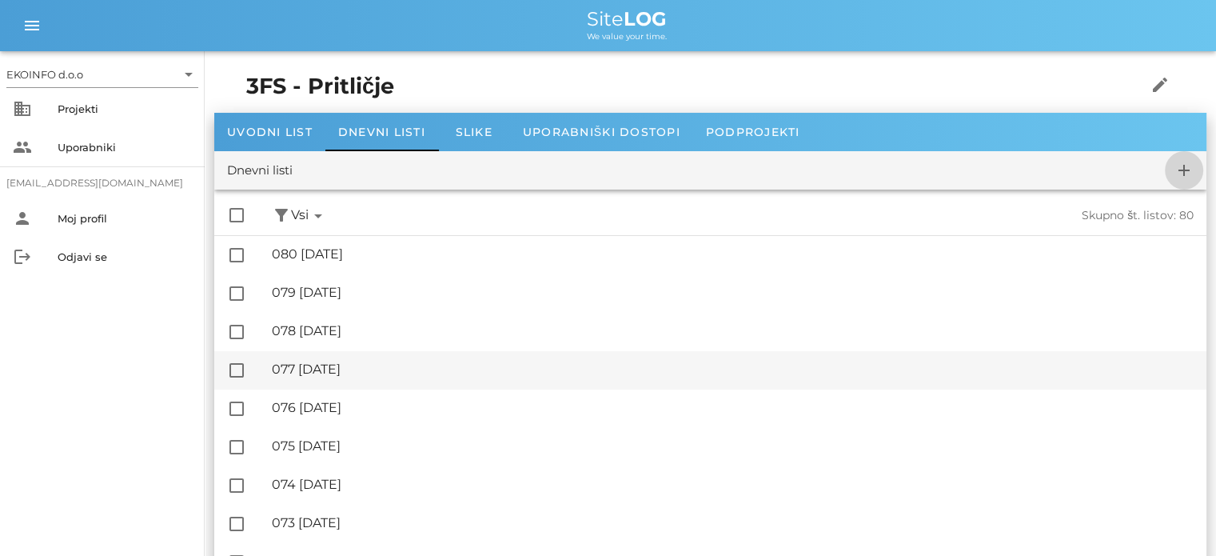
checkbox input "false"
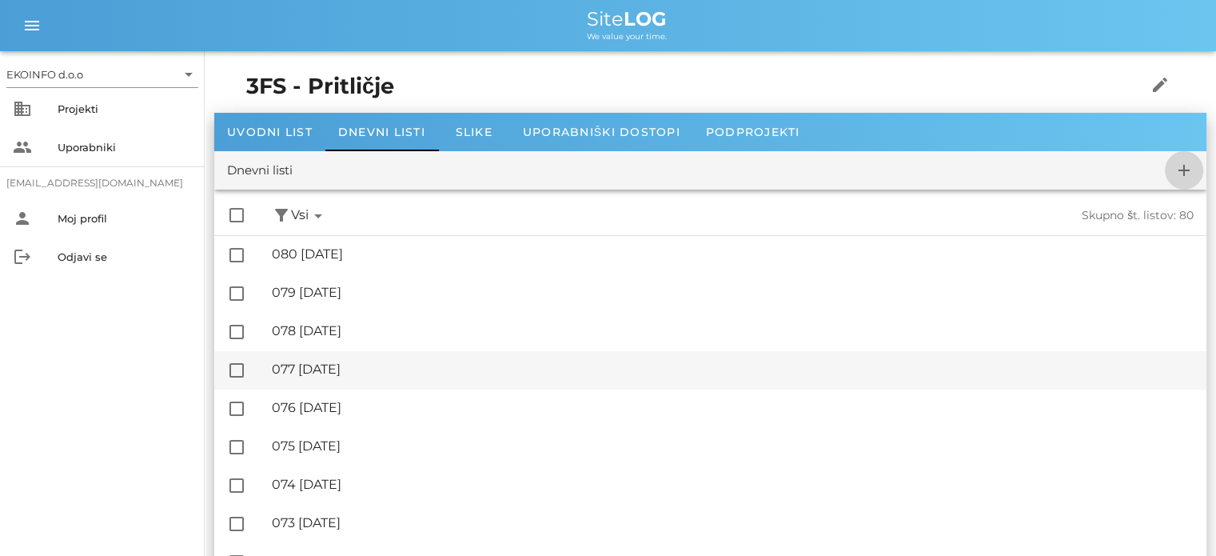
checkbox input "false"
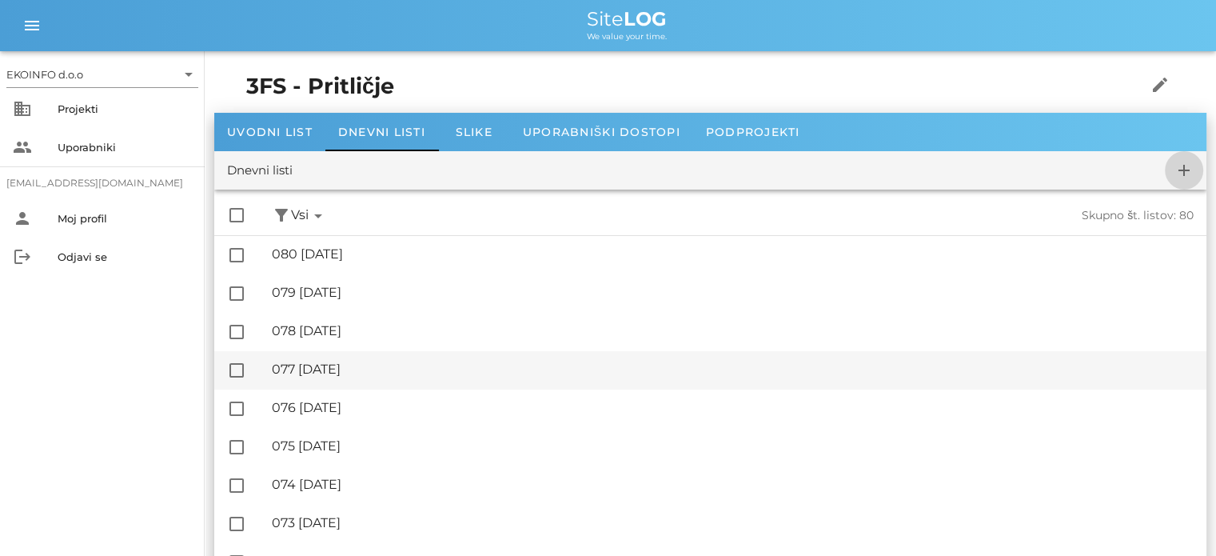
checkbox input "false"
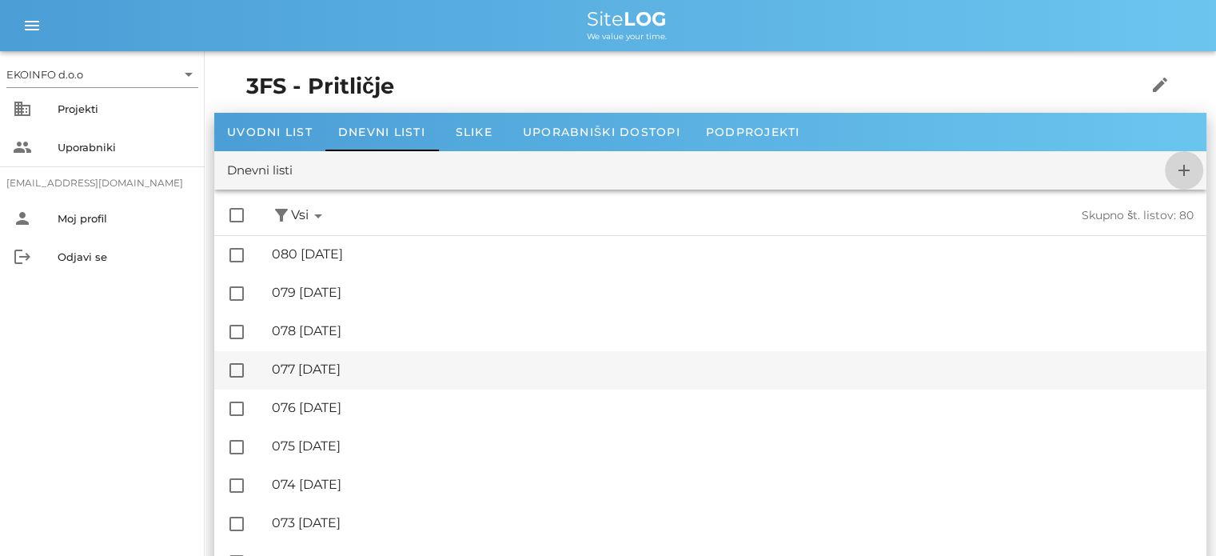
checkbox input "false"
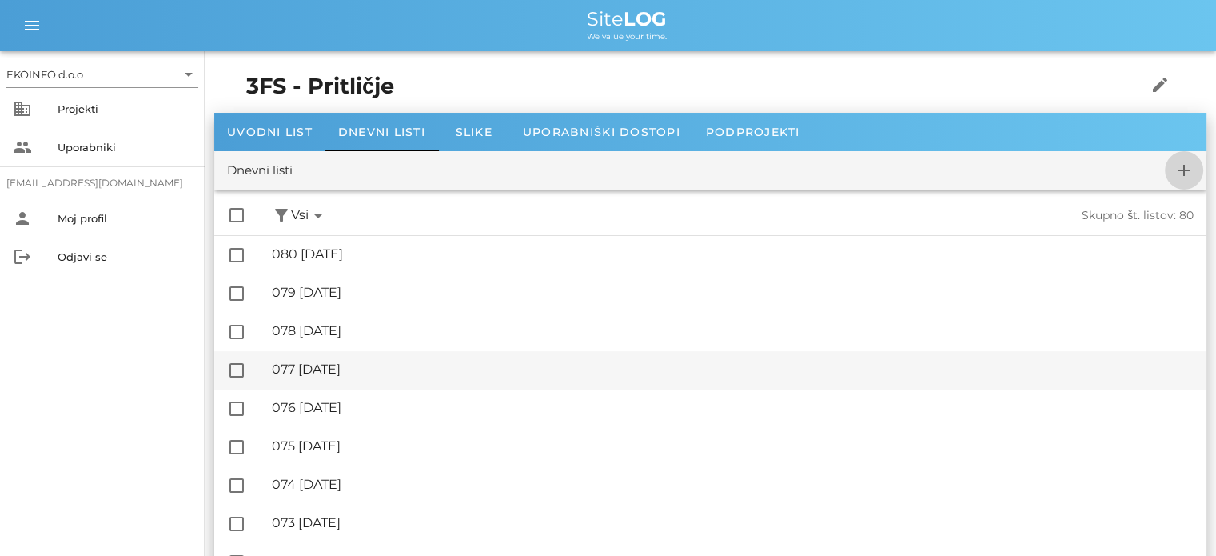
checkbox input "false"
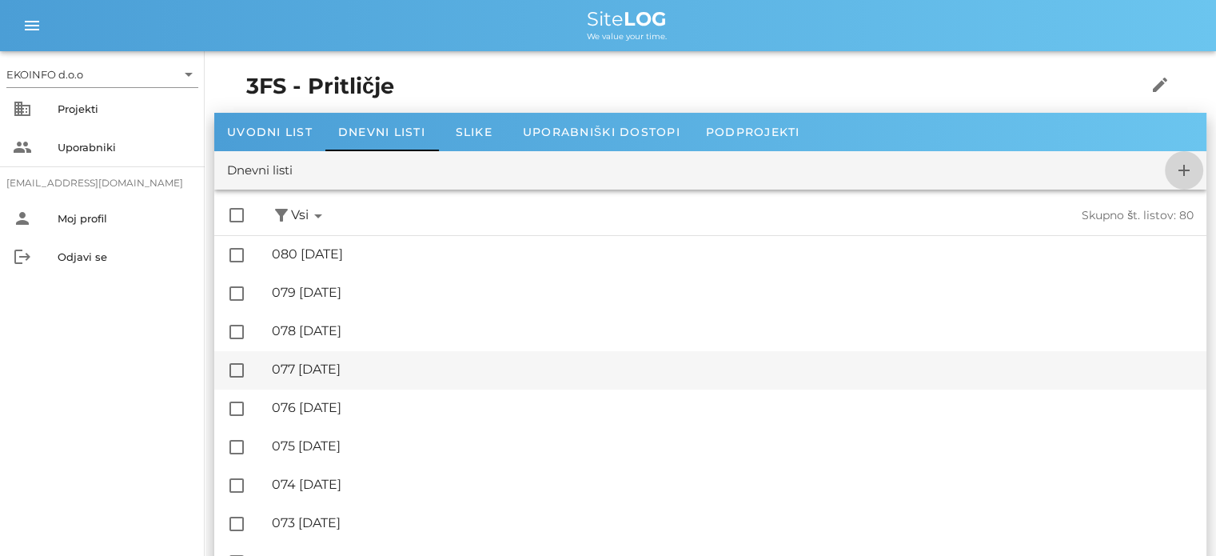
checkbox input "false"
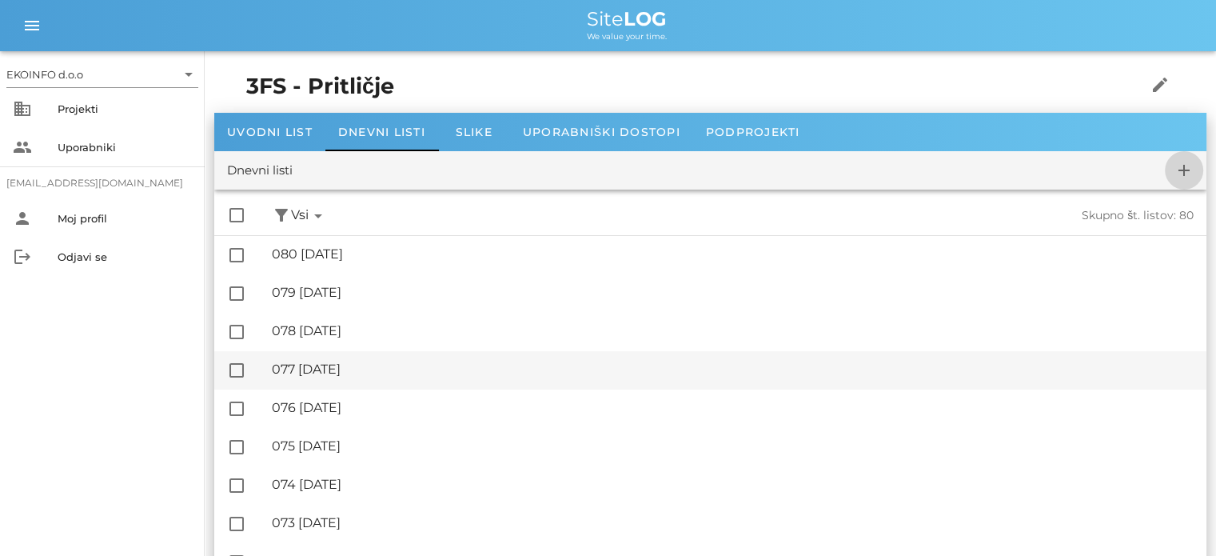
checkbox input "false"
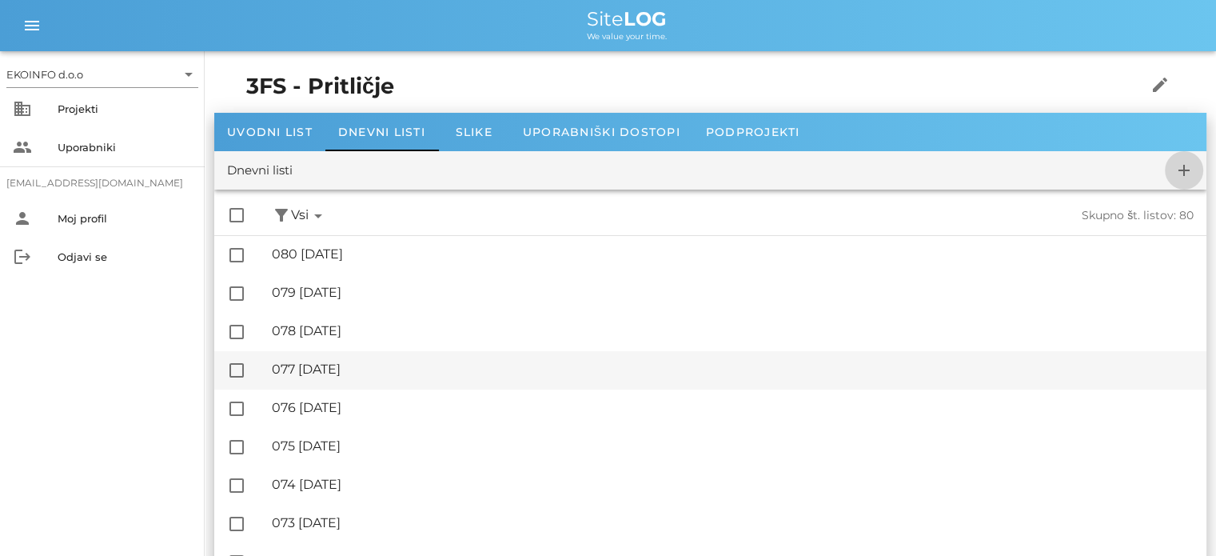
checkbox input "false"
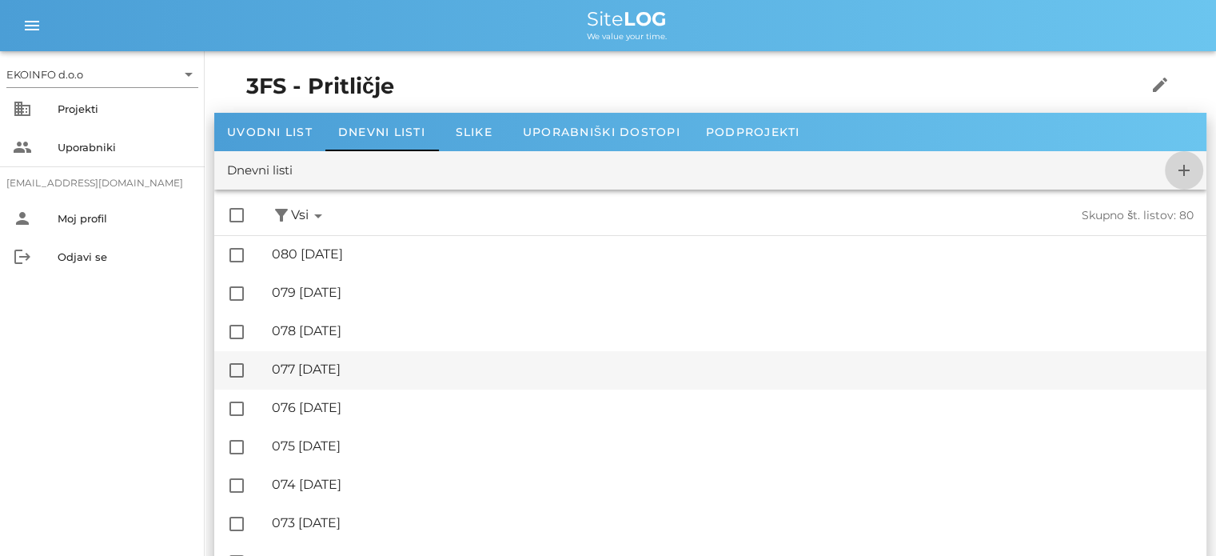
checkbox input "false"
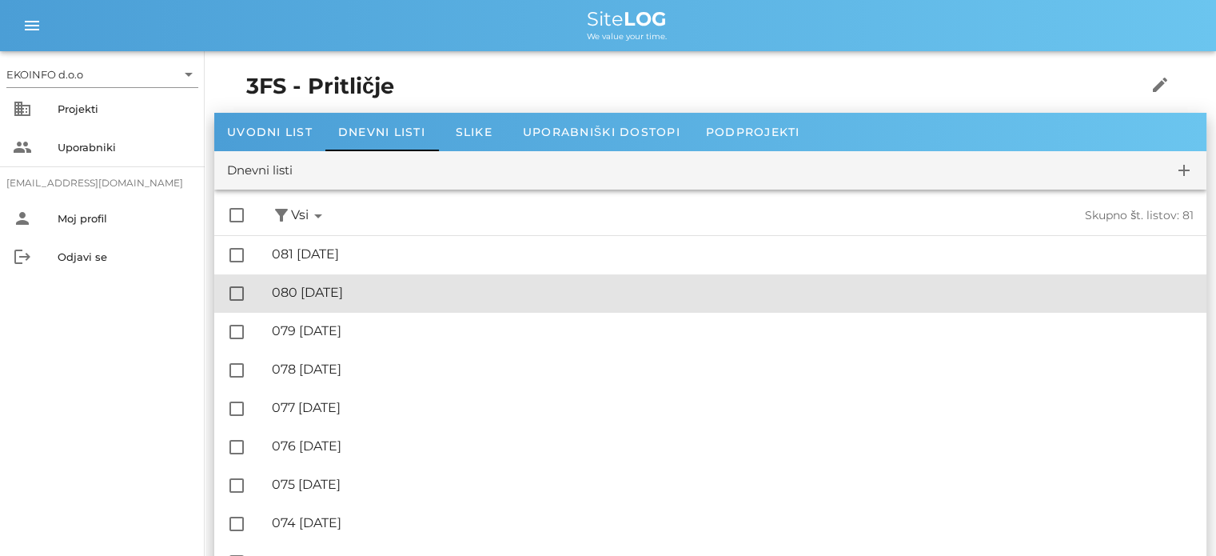
click at [384, 294] on div "🔏 080 [DATE]" at bounding box center [733, 292] width 922 height 15
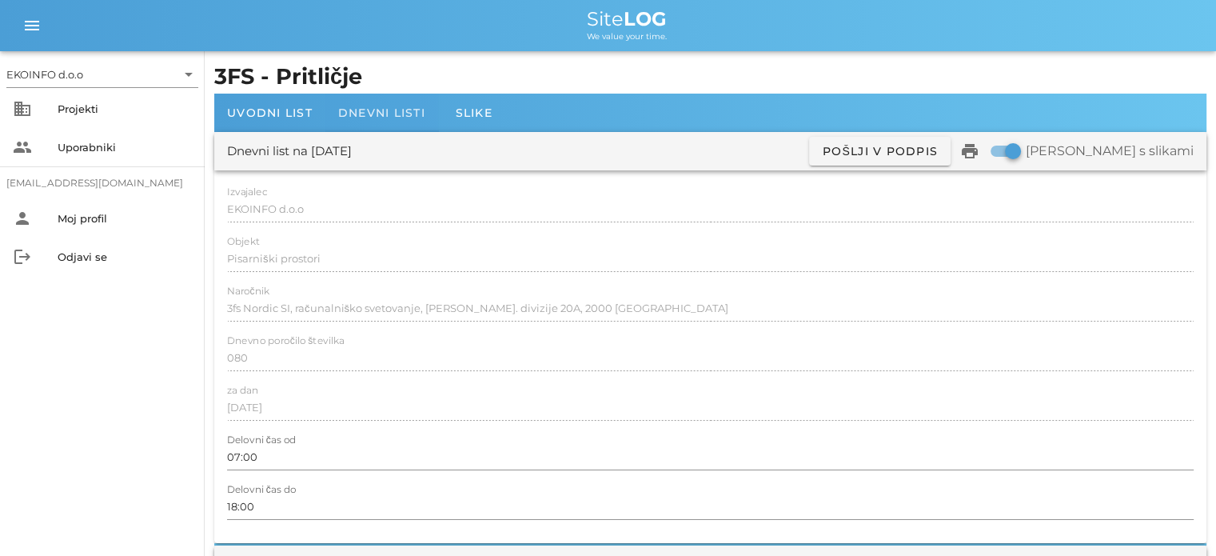
click at [368, 116] on span "Dnevni listi" at bounding box center [381, 113] width 87 height 14
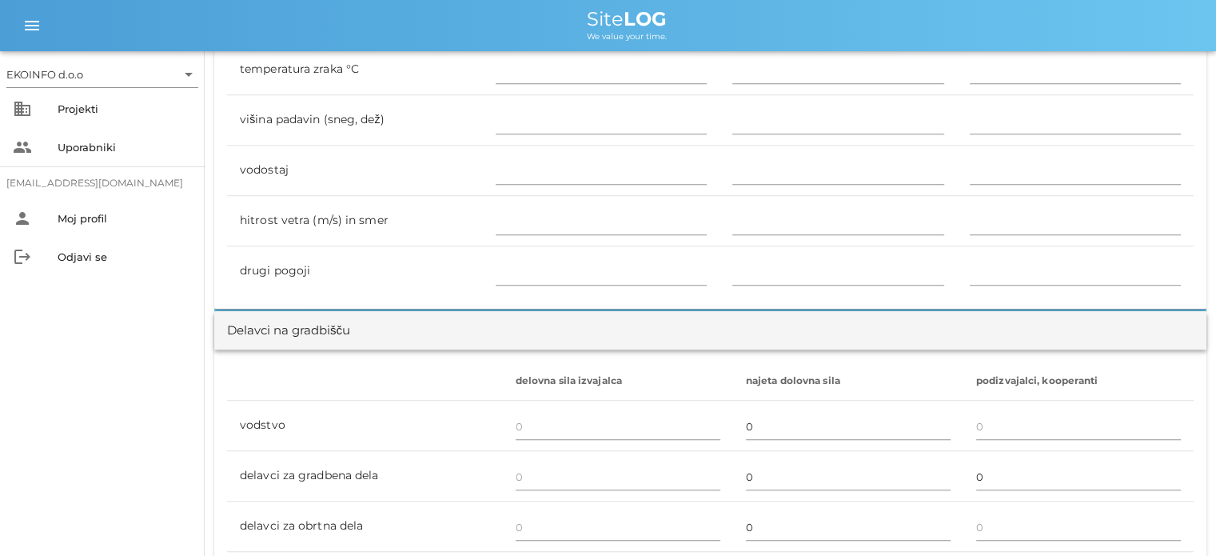
scroll to position [879, 0]
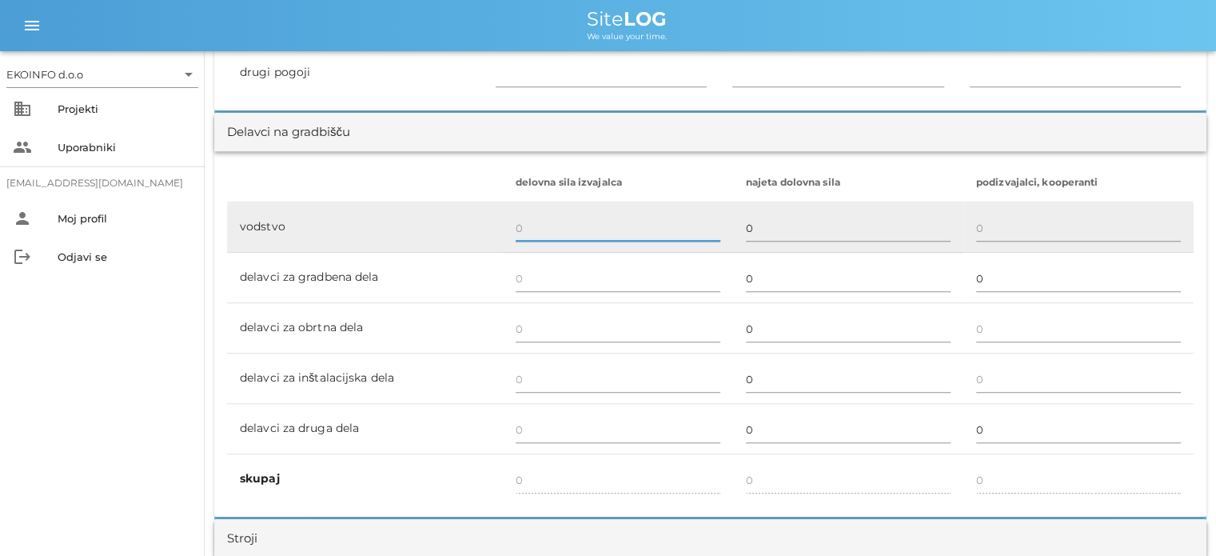
click at [520, 220] on input "text" at bounding box center [618, 228] width 205 height 26
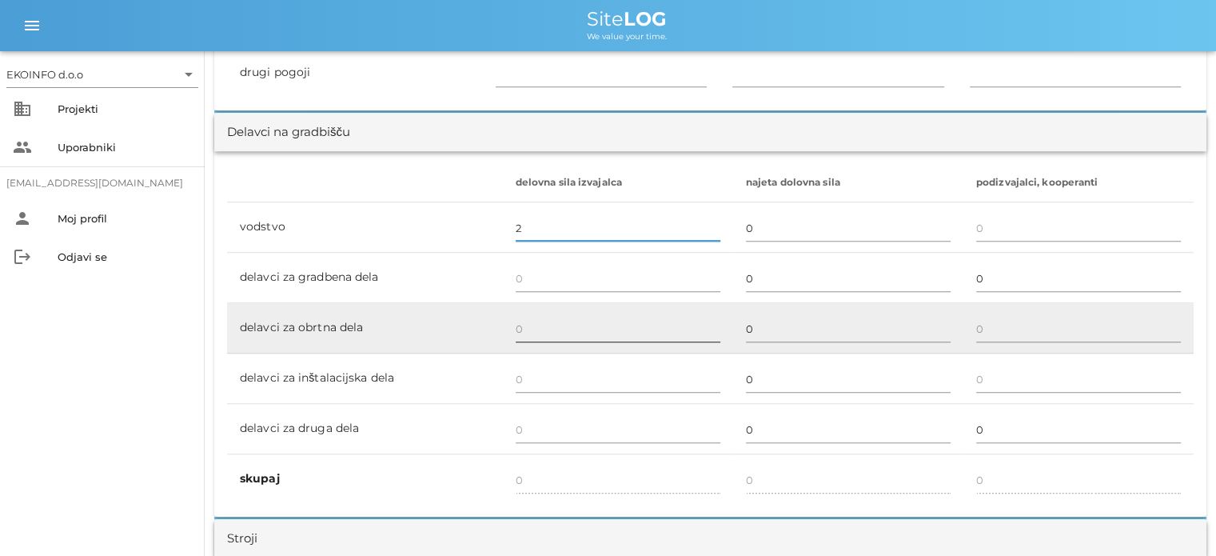
type input "2"
click at [520, 322] on input "text" at bounding box center [618, 329] width 205 height 26
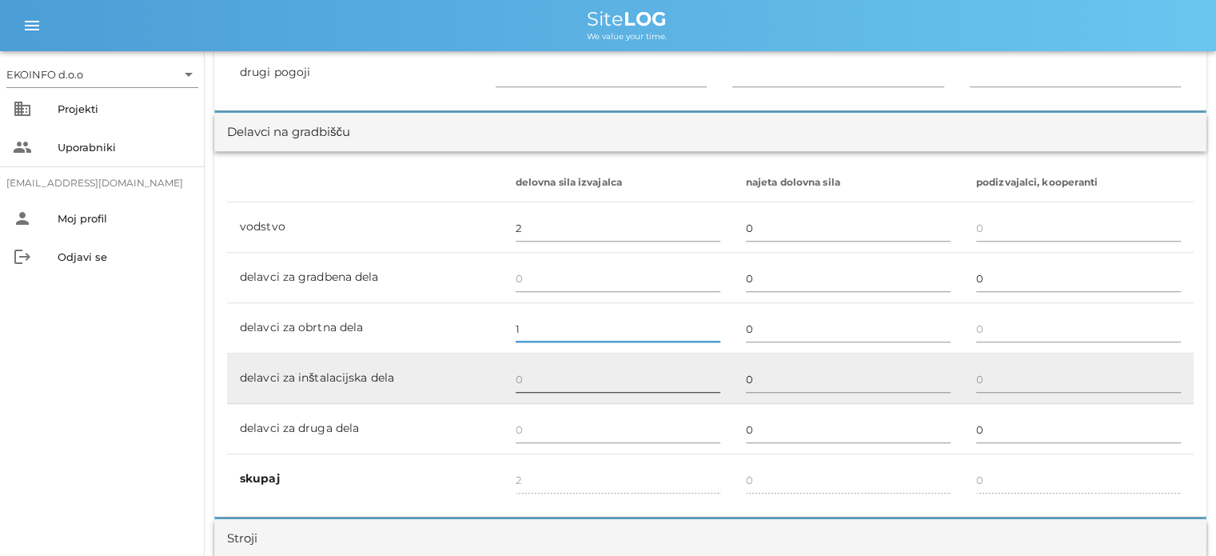
type input "1"
type input "3"
click at [521, 376] on input "text" at bounding box center [618, 379] width 205 height 26
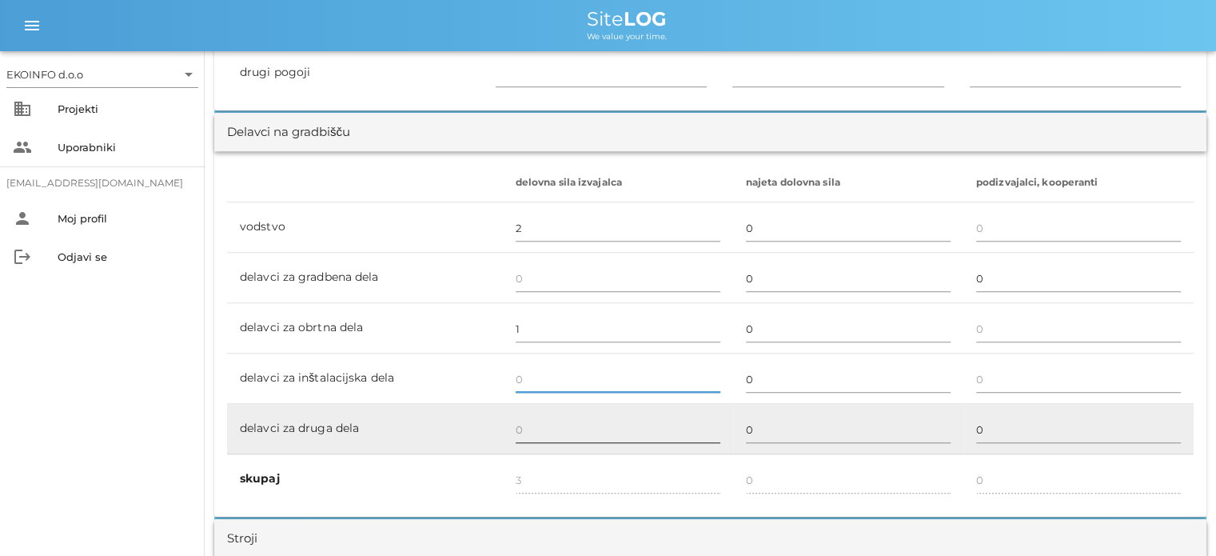
click at [526, 438] on input "text" at bounding box center [618, 429] width 205 height 26
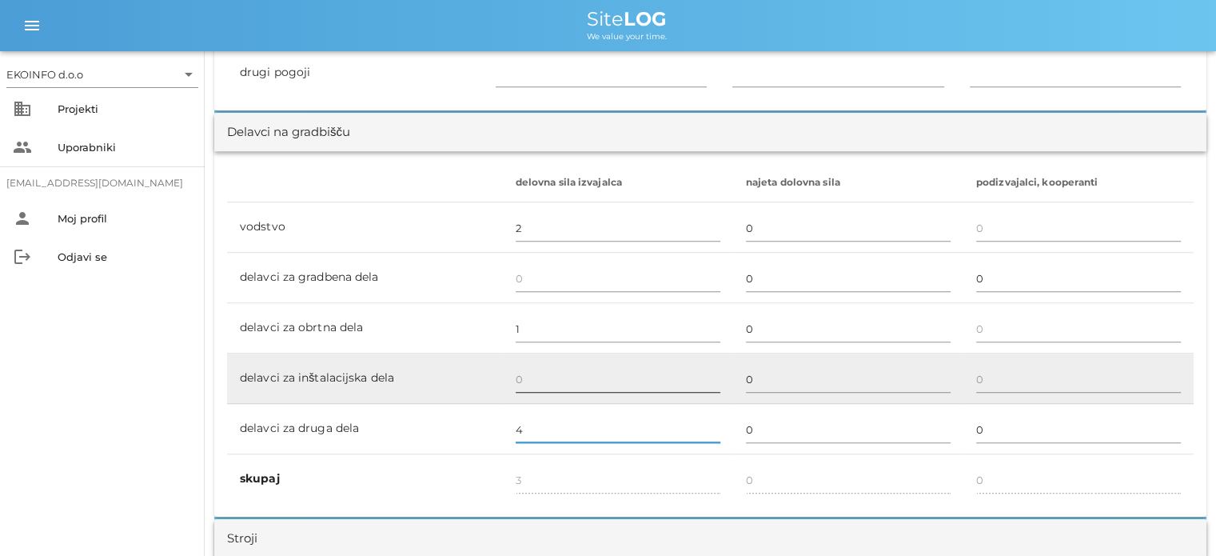
type input "4"
type input "7"
click at [526, 383] on input "text" at bounding box center [618, 379] width 205 height 26
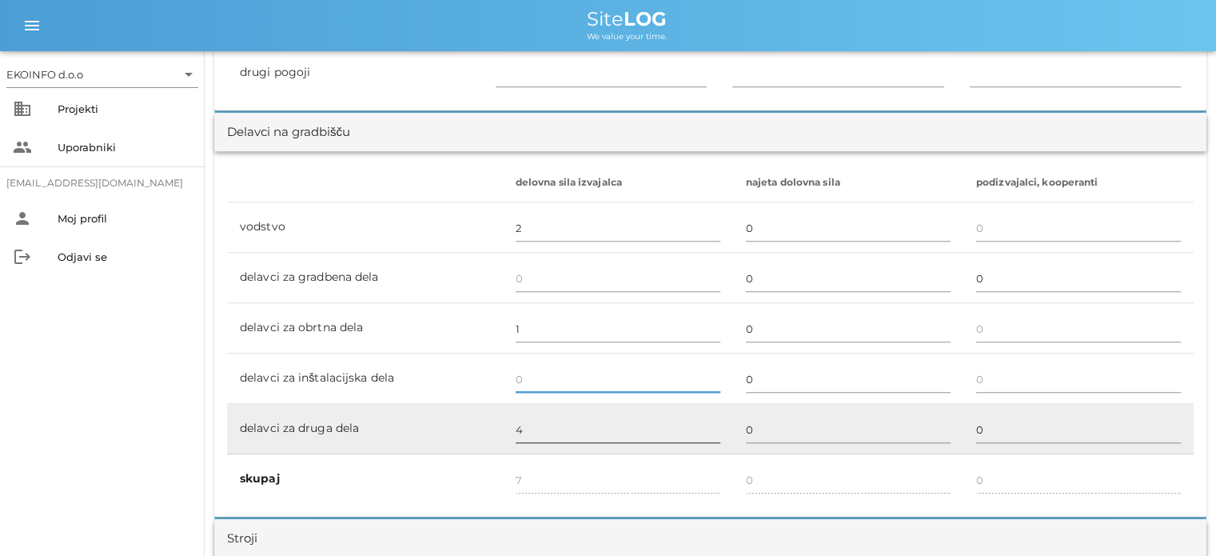
click at [524, 437] on input "4" at bounding box center [618, 429] width 205 height 26
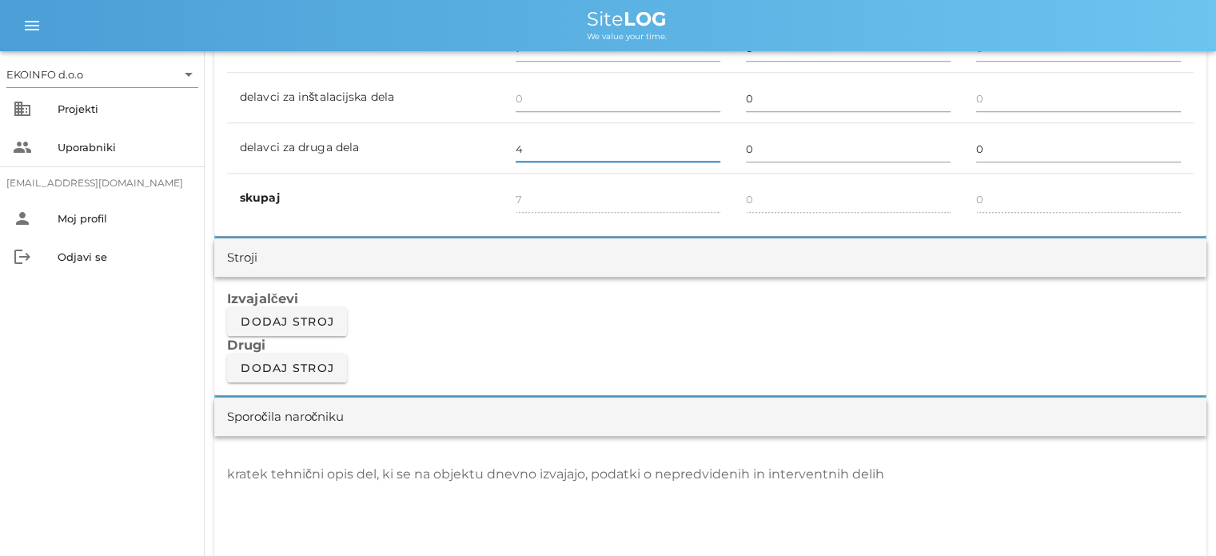
scroll to position [1199, 0]
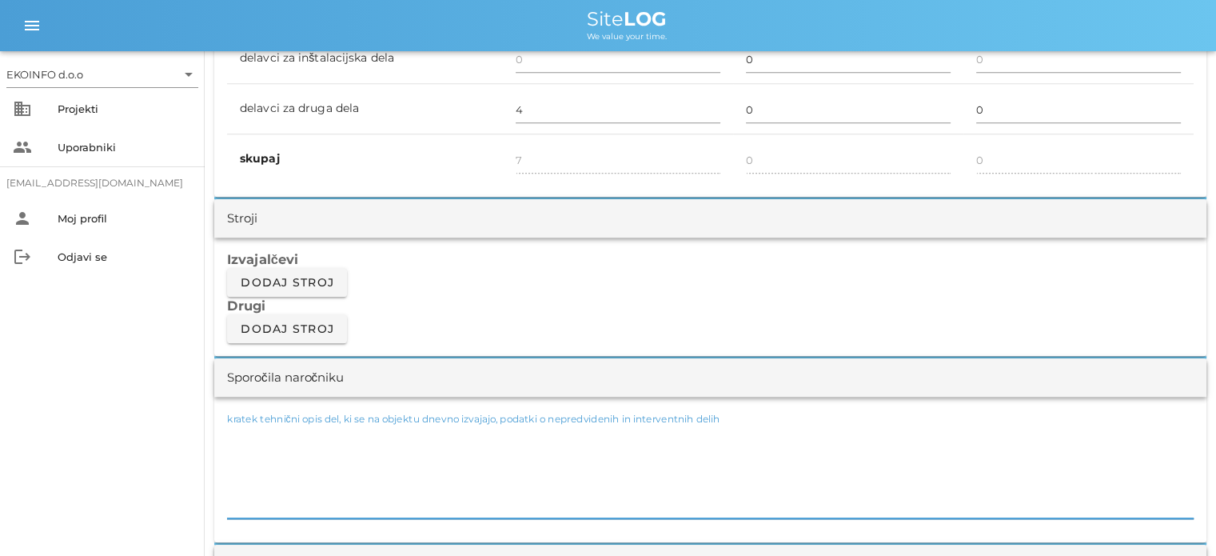
click at [243, 434] on textarea "kratek tehnični opis del, ki se na objektu dnevno izvajajo, podatki o nepredvid…" at bounding box center [710, 470] width 966 height 96
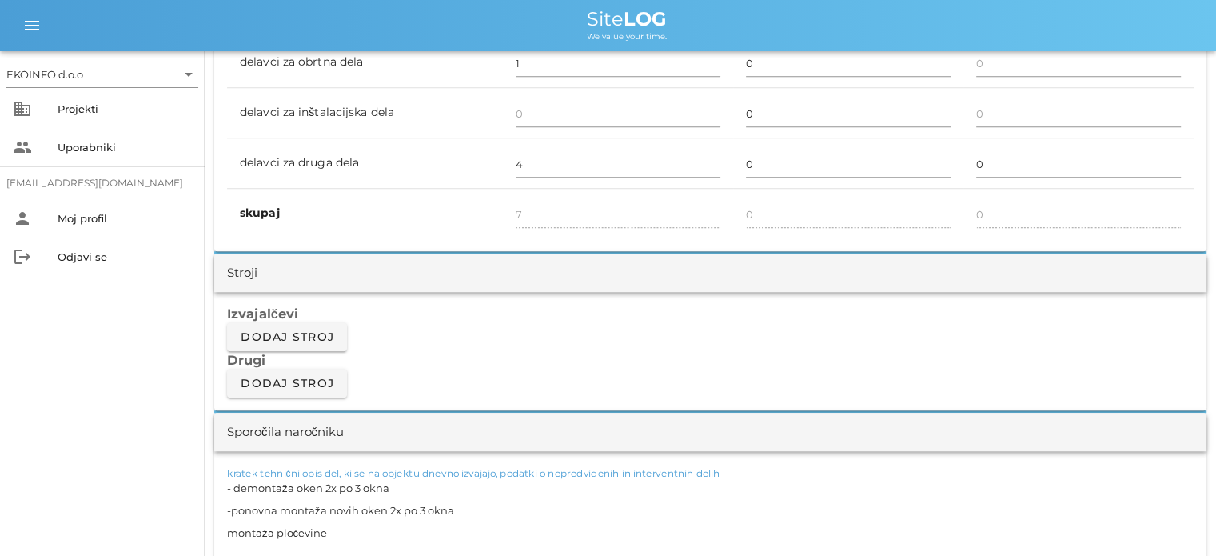
scroll to position [1359, 0]
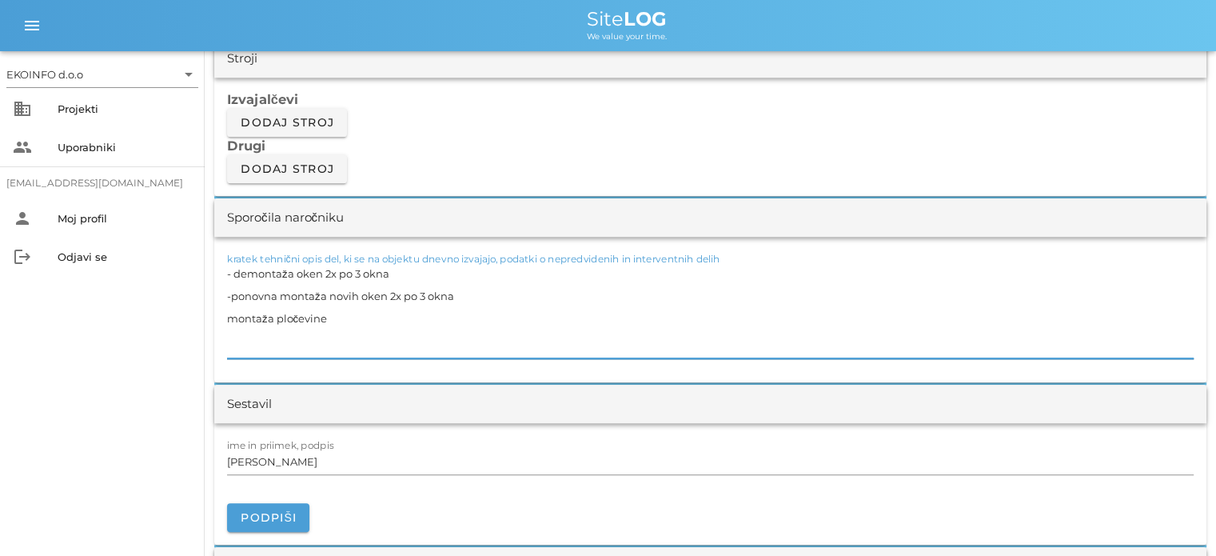
click at [229, 314] on textarea "- demontaža oken 2x po 3 okna -ponovna montaža novih oken 2x po 3 okna montaža …" at bounding box center [710, 310] width 966 height 96
click at [332, 317] on textarea "- demontaža oken 2x po 3 okna -ponovna montaža novih oken 2x po 3 okna -montaža…" at bounding box center [710, 310] width 966 height 96
click at [476, 322] on textarea "- demontaža oken 2x po 3 okna -ponovna montaža novih oken 2x po 3 okna -montaža…" at bounding box center [710, 310] width 966 height 96
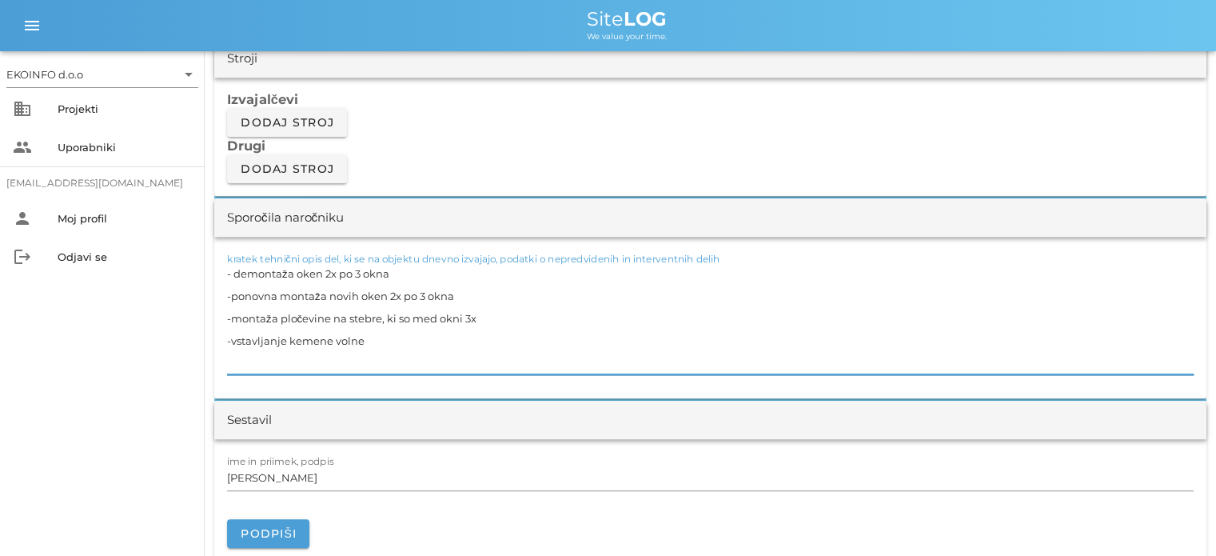
click at [301, 340] on textarea "- demontaža oken 2x po 3 okna -ponovna montaža novih oken 2x po 3 okna -montaža…" at bounding box center [710, 318] width 966 height 112
click at [374, 337] on textarea "- demontaža oken 2x po 3 okna -ponovna montaža novih oken 2x po 3 okna -montaža…" at bounding box center [710, 318] width 966 height 112
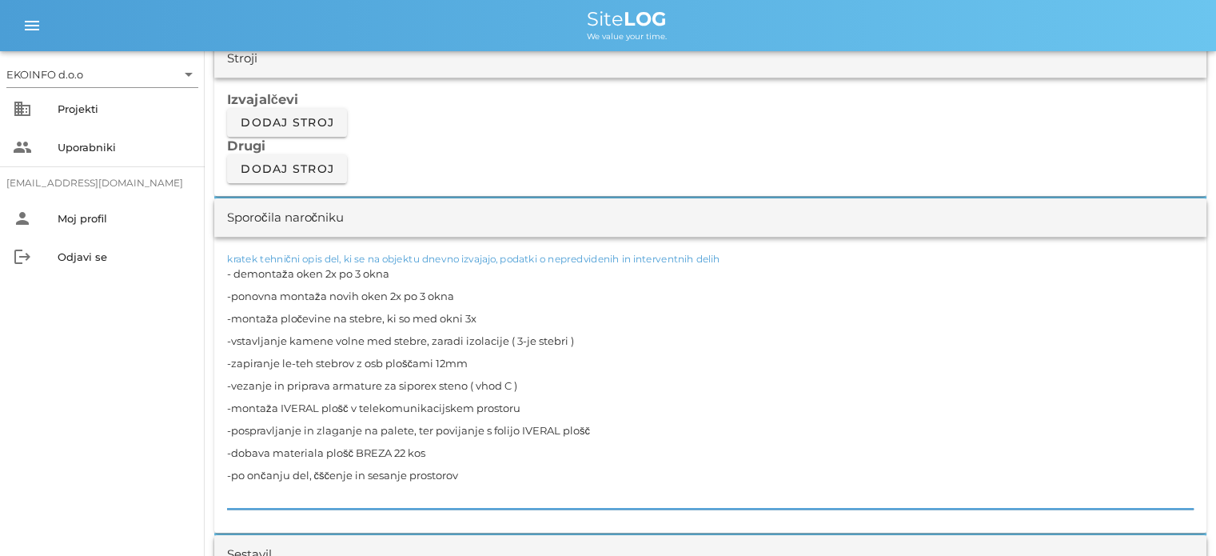
click at [247, 473] on textarea "- demontaža oken 2x po 3 okna -ponovna montaža novih oken 2x po 3 okna -montaža…" at bounding box center [710, 385] width 966 height 246
click at [325, 475] on textarea "- demontaža oken 2x po 3 okna -ponovna montaža novih oken 2x po 3 okna -montaža…" at bounding box center [710, 385] width 966 height 246
click at [474, 466] on textarea "- demontaža oken 2x po 3 okna -ponovna montaža novih oken 2x po 3 okna -montaža…" at bounding box center [710, 385] width 966 height 246
click at [503, 339] on textarea "- demontaža oken 2x po 3 okna -ponovna montaža novih oken 2x po 3 okna -montaža…" at bounding box center [710, 385] width 966 height 246
click at [472, 360] on textarea "- demontaža oken 2x po 3 okna -ponovna montaža novih oken 2x po 3 okna -montaža…" at bounding box center [710, 385] width 966 height 246
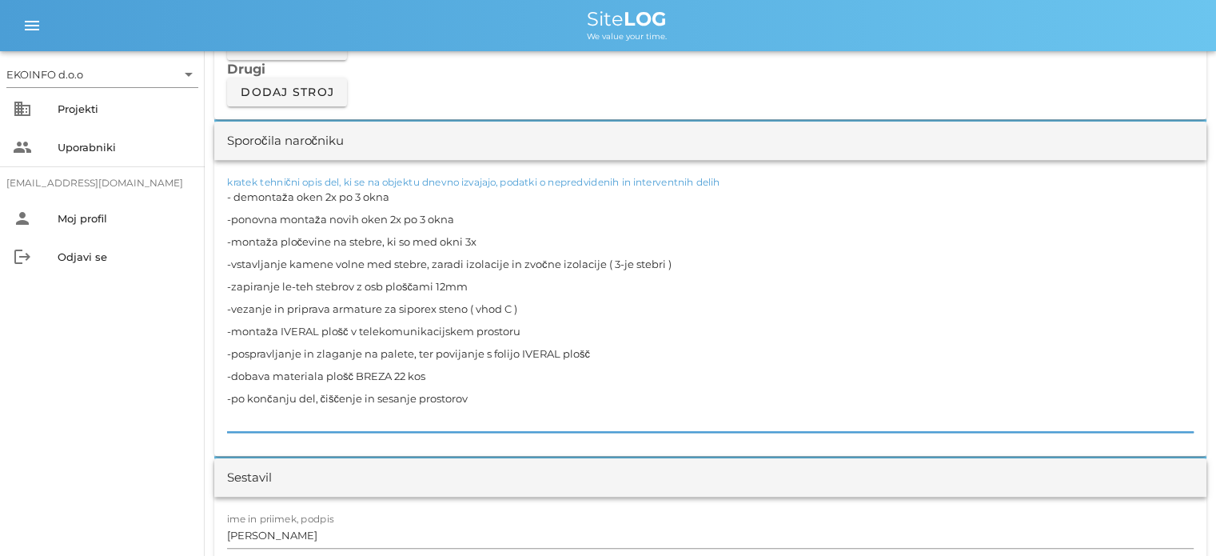
scroll to position [1599, 0]
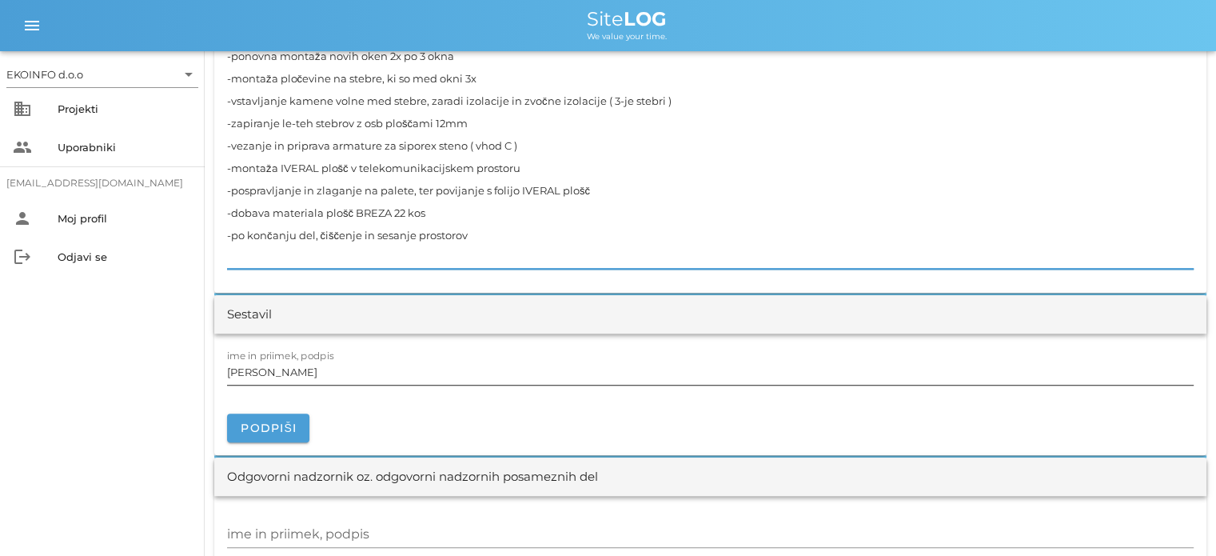
type textarea "- demontaža oken 2x po 3 okna -ponovna montaža novih oken 2x po 3 okna -montaža…"
click at [306, 376] on input "[PERSON_NAME]" at bounding box center [710, 372] width 966 height 26
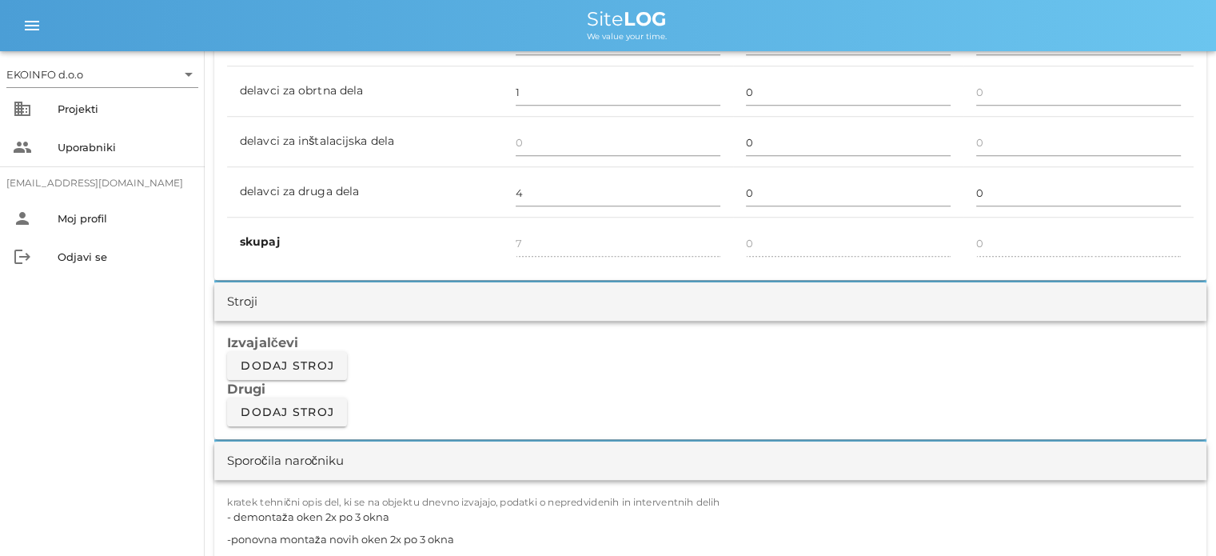
scroll to position [879, 0]
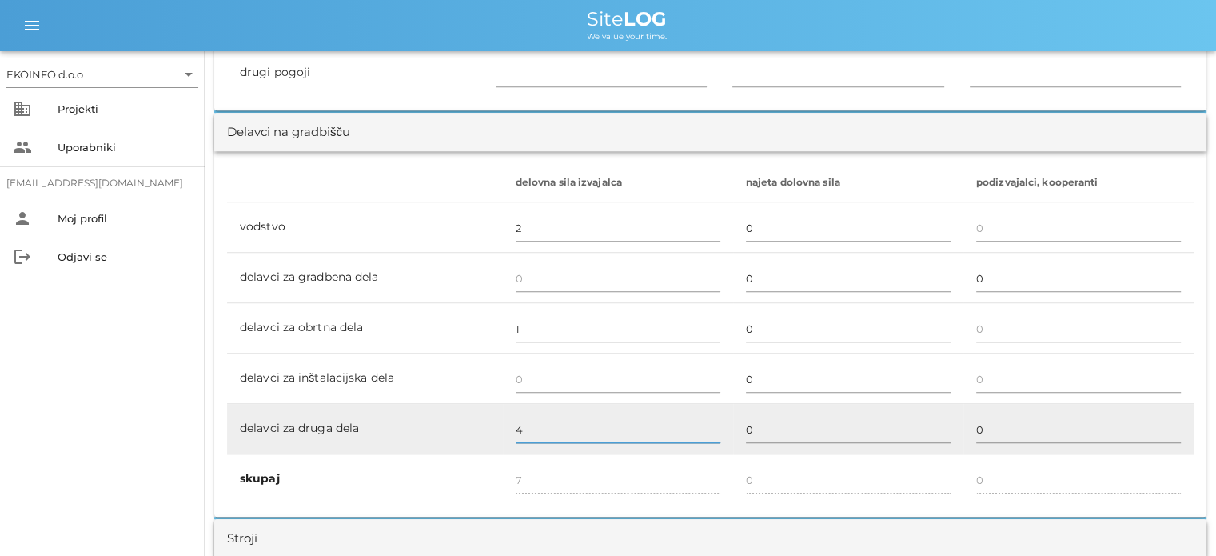
click at [530, 431] on input "4" at bounding box center [618, 429] width 205 height 26
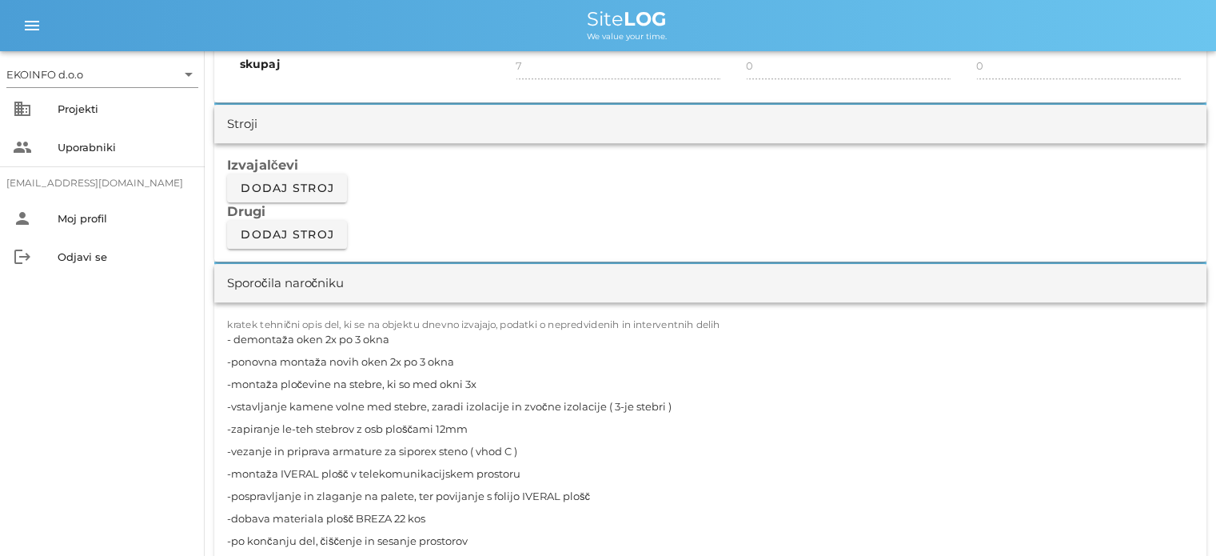
scroll to position [1119, 0]
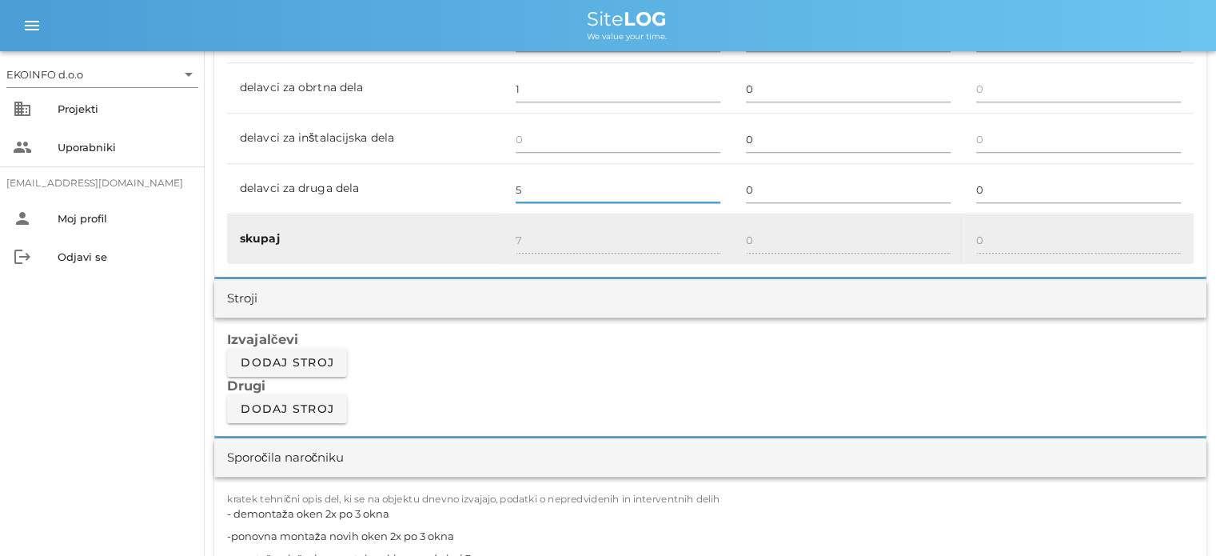
type input "5"
type input "8"
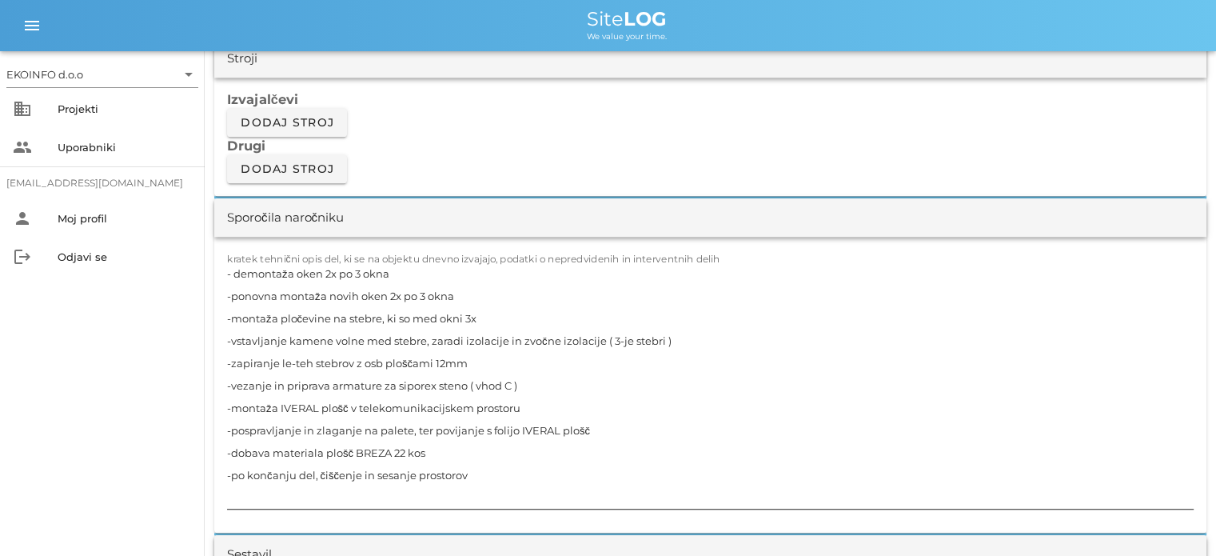
click at [377, 305] on textarea "- demontaža oken 2x po 3 okna -ponovna montaža novih oken 2x po 3 okna -montaža…" at bounding box center [710, 385] width 966 height 246
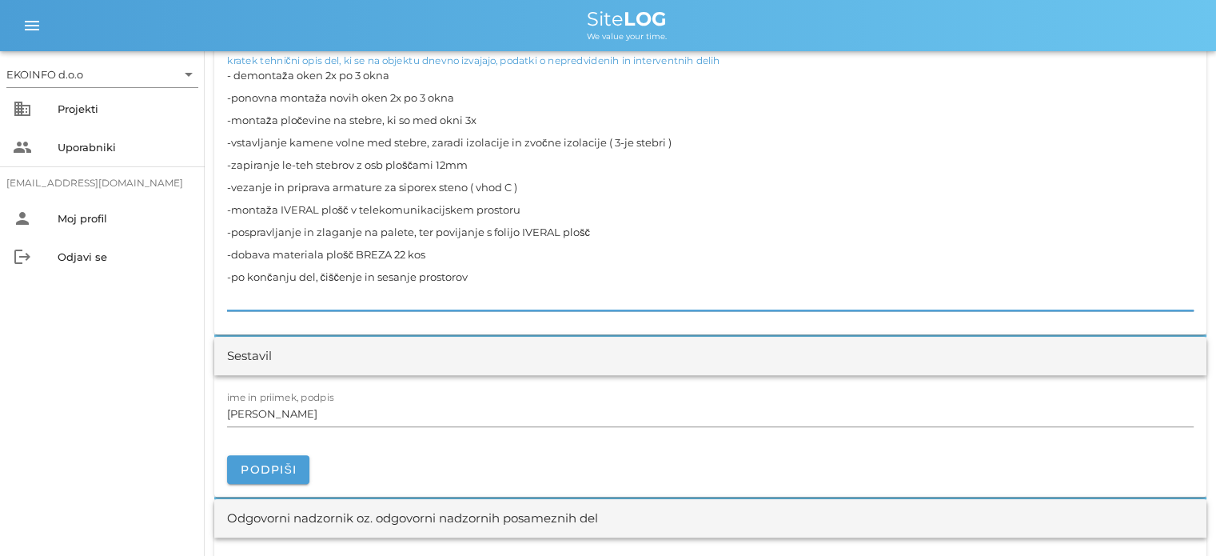
scroll to position [1679, 0]
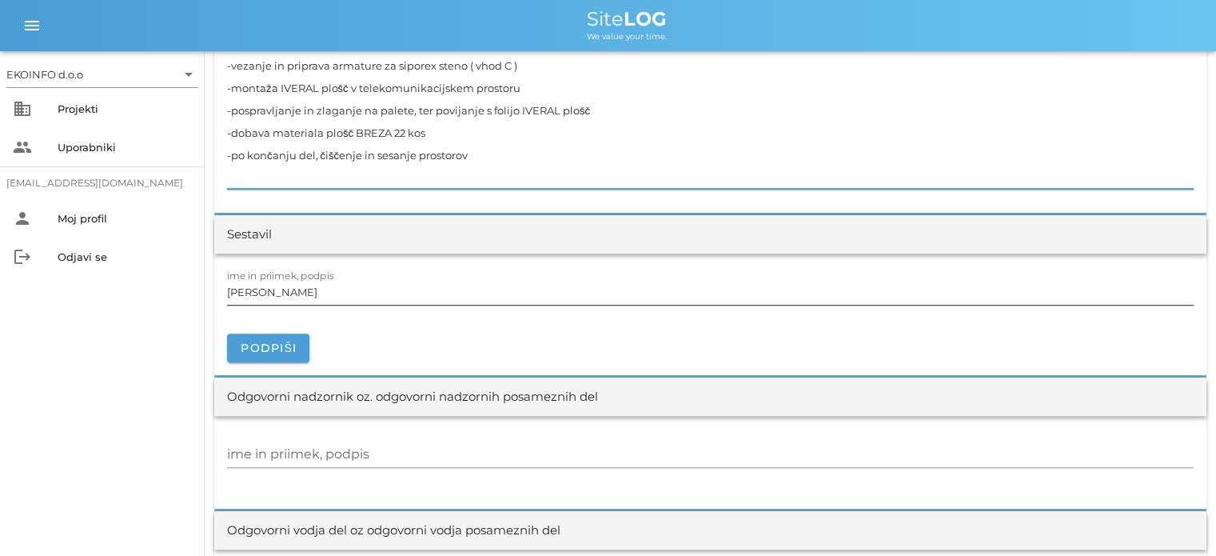
click at [294, 289] on input "[PERSON_NAME]" at bounding box center [710, 292] width 966 height 26
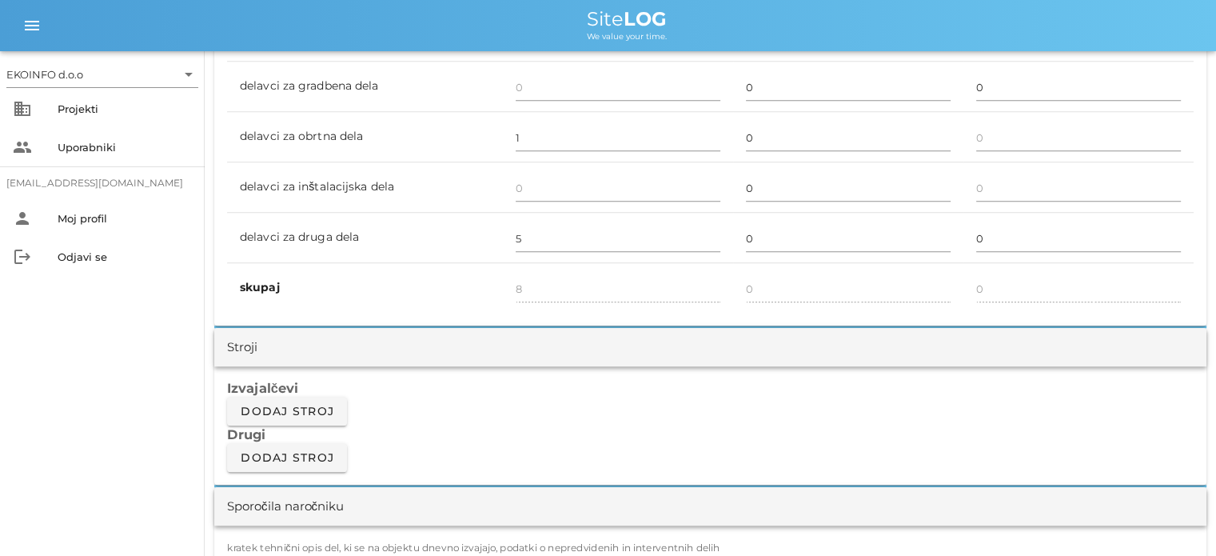
scroll to position [1039, 0]
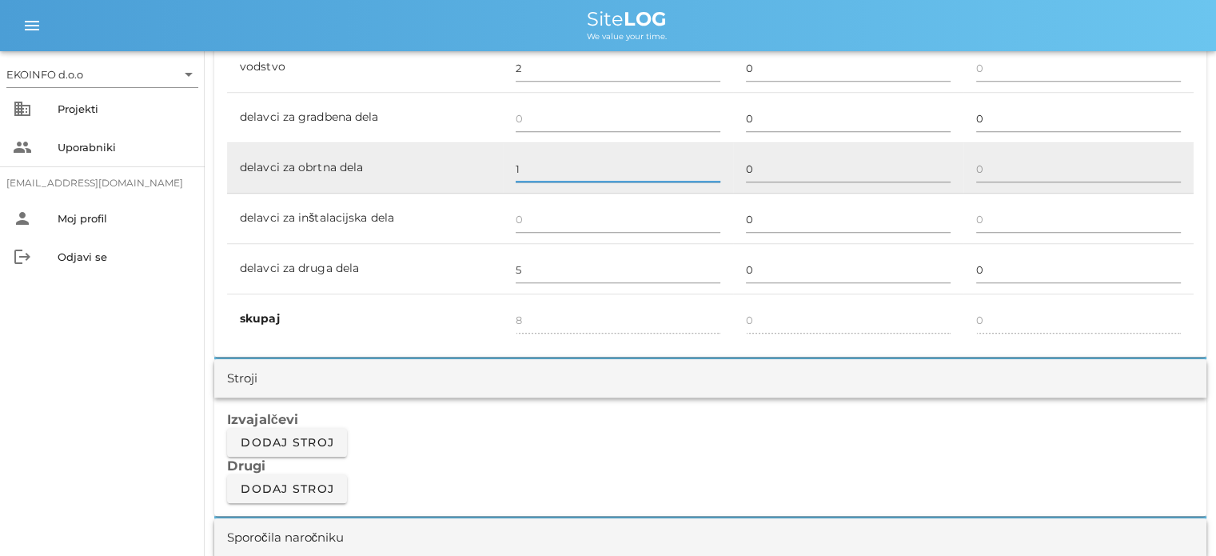
click at [518, 170] on input "1" at bounding box center [618, 169] width 205 height 26
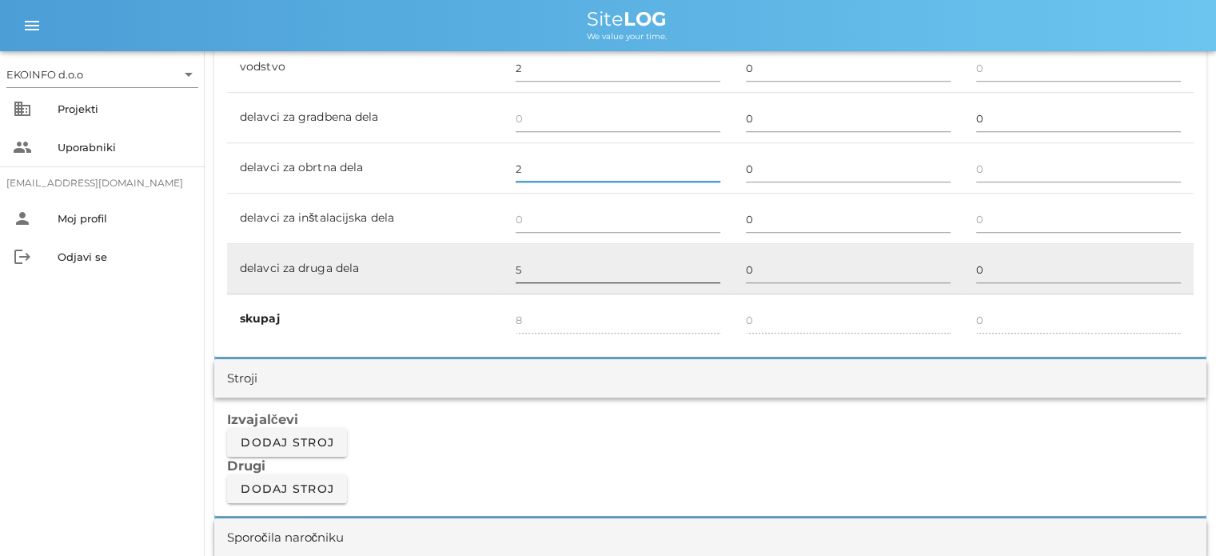
type input "2"
type input "9"
click at [523, 265] on input "5" at bounding box center [618, 270] width 205 height 26
type input "4"
type input "8"
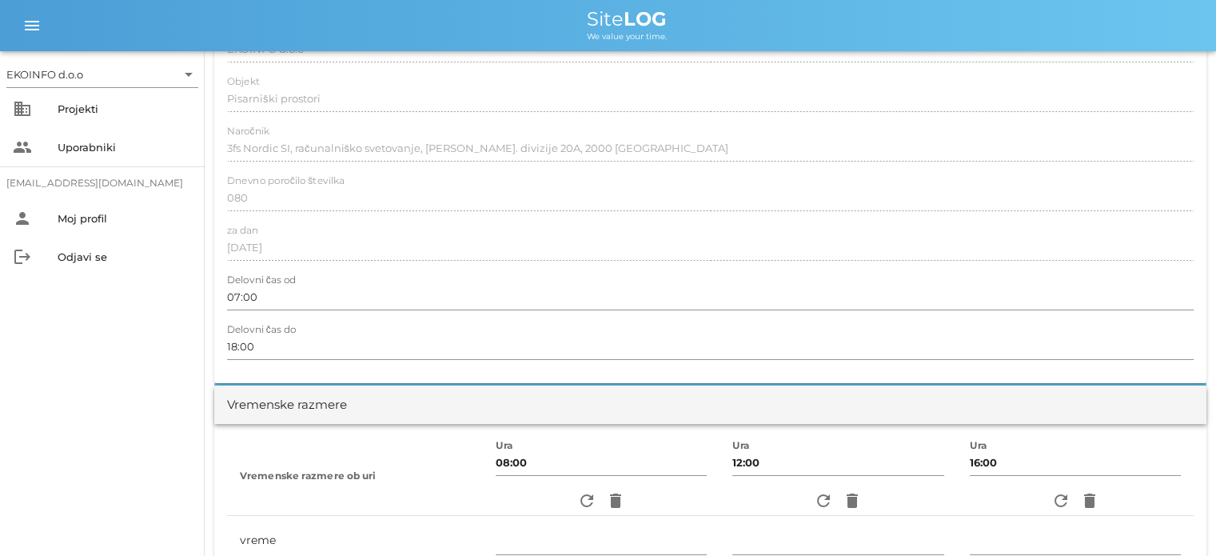
scroll to position [0, 0]
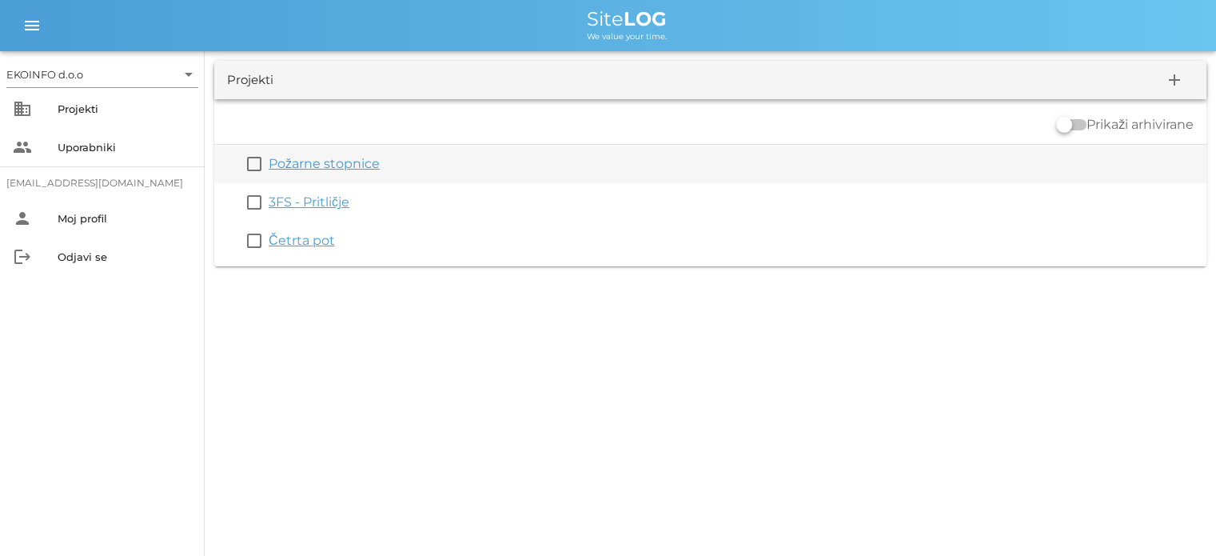
click at [295, 158] on link "Požarne stopnice" at bounding box center [324, 163] width 111 height 15
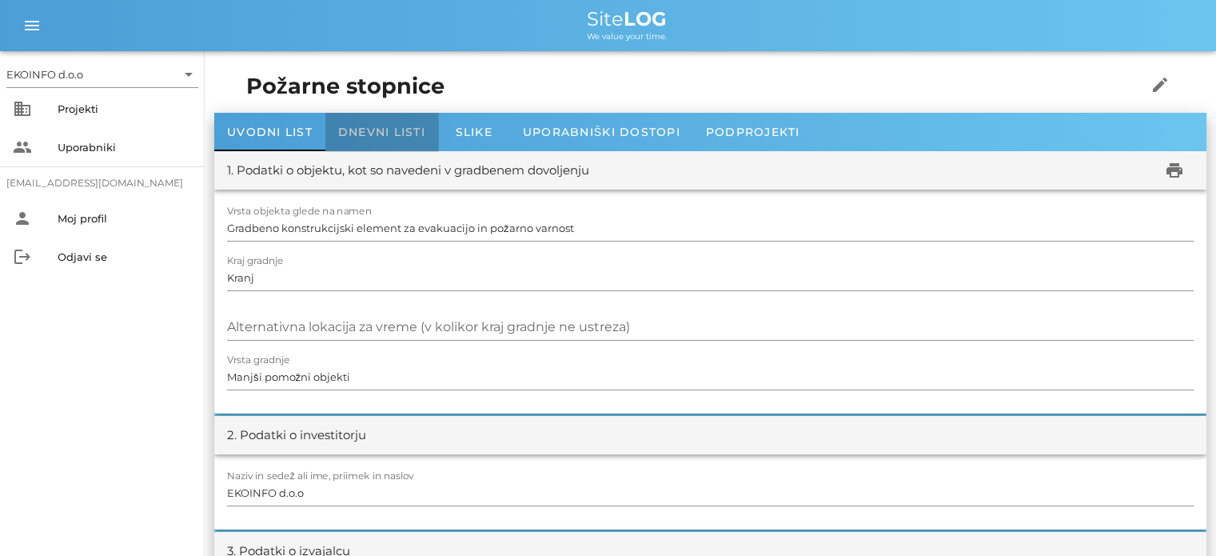
click at [367, 132] on span "Dnevni listi" at bounding box center [381, 132] width 87 height 14
